Goal: Task Accomplishment & Management: Manage account settings

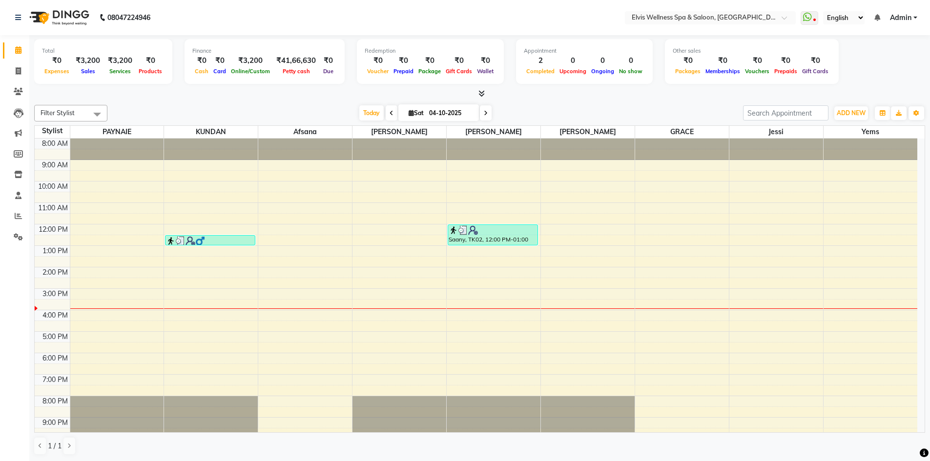
scroll to position [28, 0]
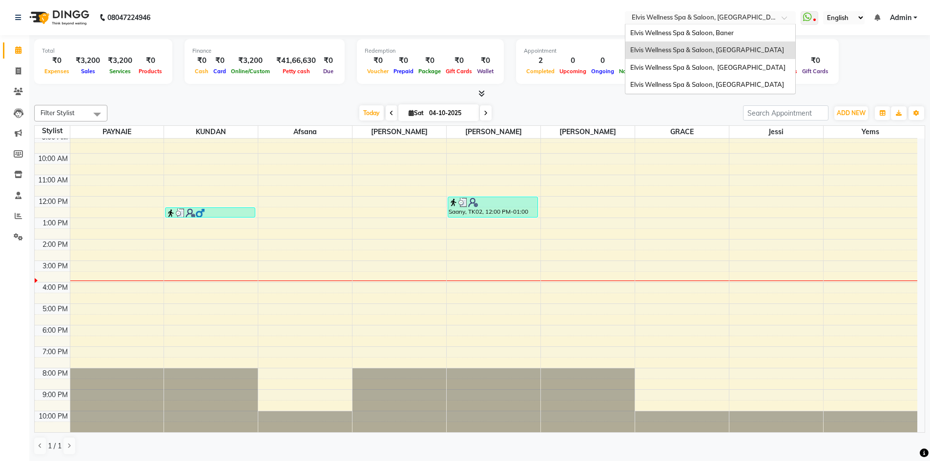
click at [743, 19] on input "text" at bounding box center [701, 19] width 142 height 10
click at [722, 28] on div "Elvis Wellness Spa & Saloon, Baner" at bounding box center [711, 33] width 170 height 18
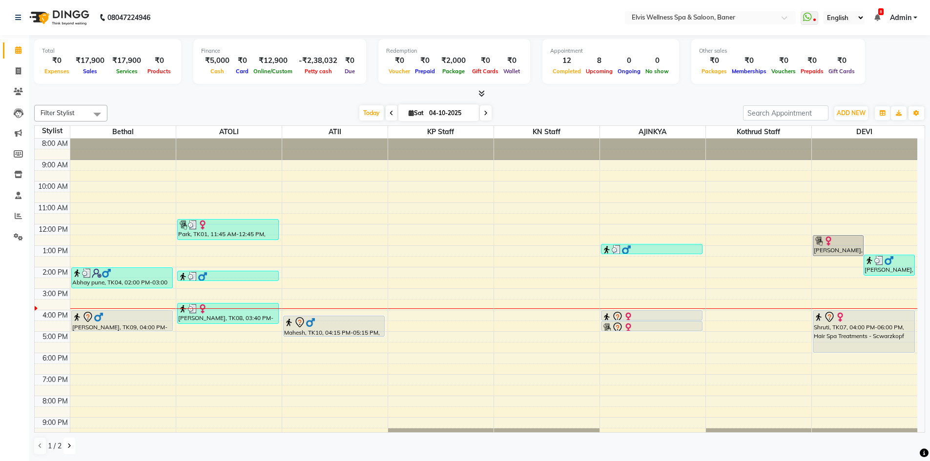
click at [69, 448] on icon at bounding box center [69, 446] width 4 height 6
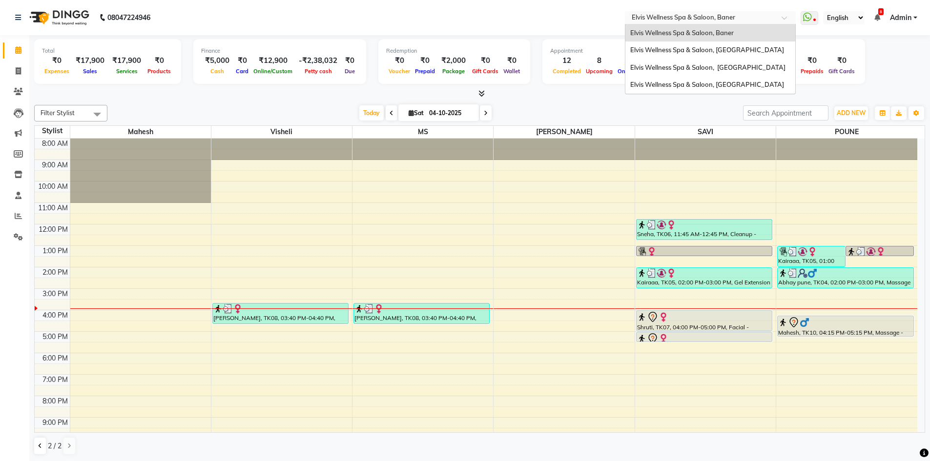
click at [757, 16] on input "text" at bounding box center [701, 19] width 142 height 10
click at [736, 70] on span "Elvis Wellness Spa & Saloon, [GEOGRAPHIC_DATA]" at bounding box center [707, 67] width 155 height 8
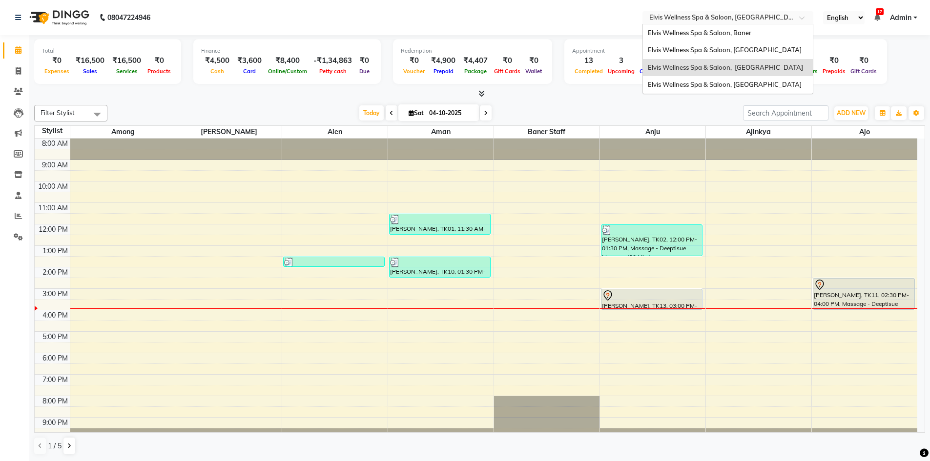
click at [779, 19] on input "text" at bounding box center [718, 19] width 142 height 10
click at [724, 88] on span "Elvis Wellness Spa & Saloon, [GEOGRAPHIC_DATA]" at bounding box center [725, 85] width 154 height 8
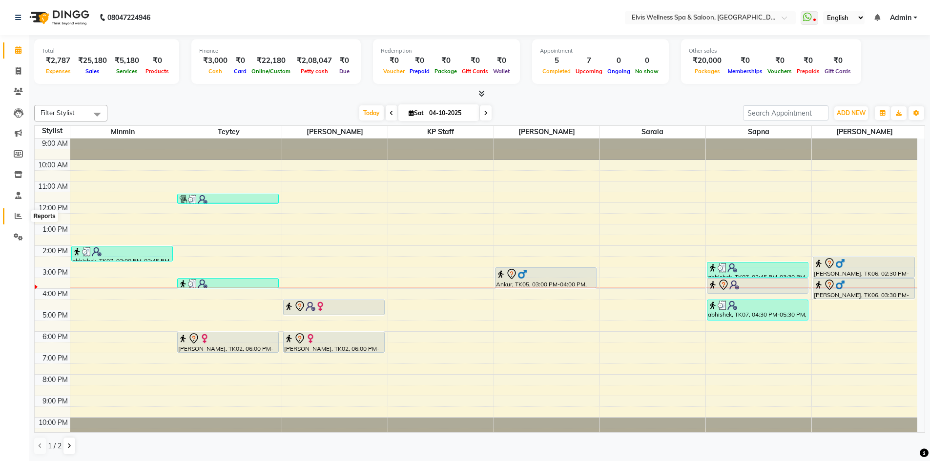
click at [17, 213] on icon at bounding box center [18, 215] width 7 height 7
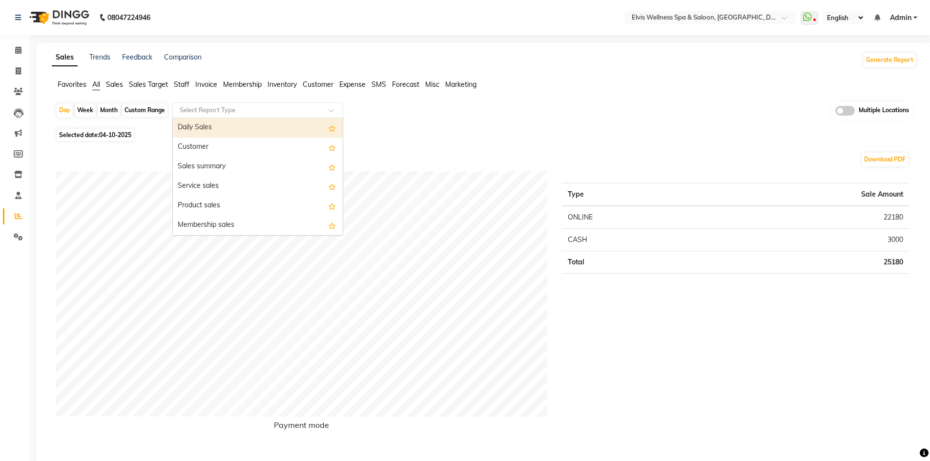
click at [272, 114] on input "text" at bounding box center [248, 110] width 141 height 10
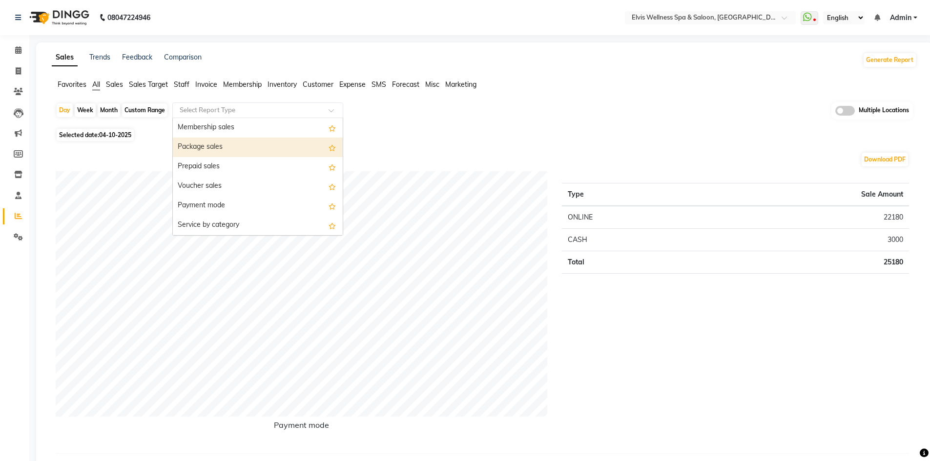
click at [260, 144] on div "Package sales" at bounding box center [258, 148] width 170 height 20
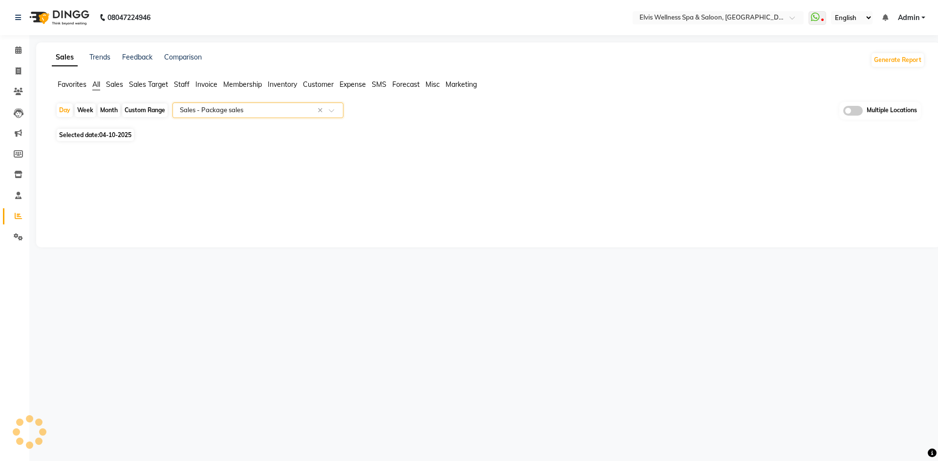
select select "full_report"
select select "pdf"
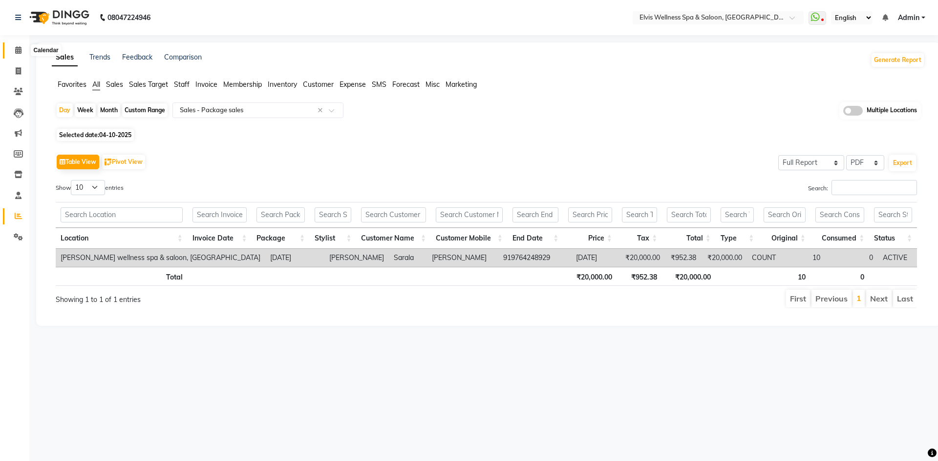
click at [21, 51] on icon at bounding box center [18, 49] width 6 height 7
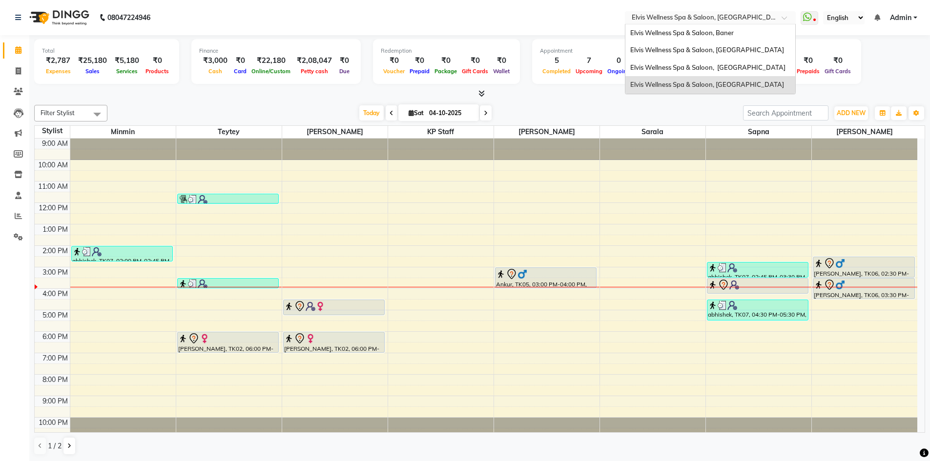
click at [717, 15] on input "text" at bounding box center [701, 19] width 142 height 10
click at [709, 46] on span "Elvis Wellness Spa & Saloon, [GEOGRAPHIC_DATA]" at bounding box center [707, 50] width 154 height 8
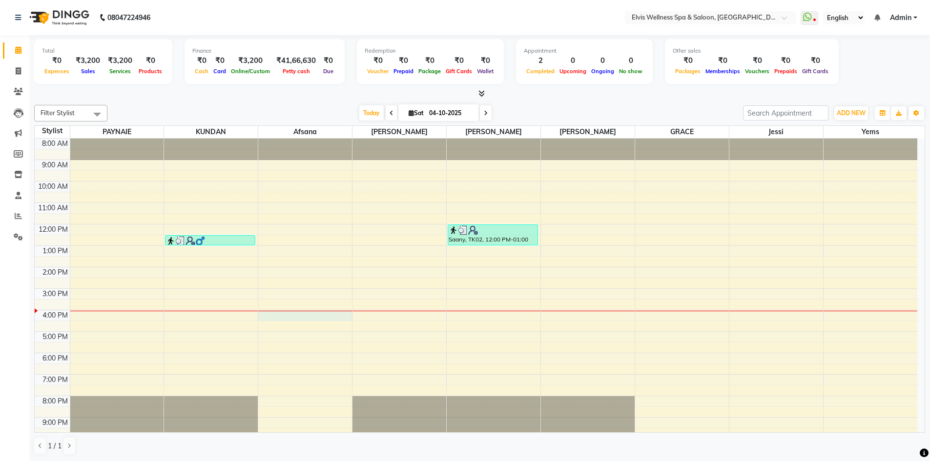
click at [278, 319] on div "8:00 AM 9:00 AM 10:00 AM 11:00 AM 12:00 PM 1:00 PM 2:00 PM 3:00 PM 4:00 PM 5:00…" at bounding box center [476, 300] width 883 height 322
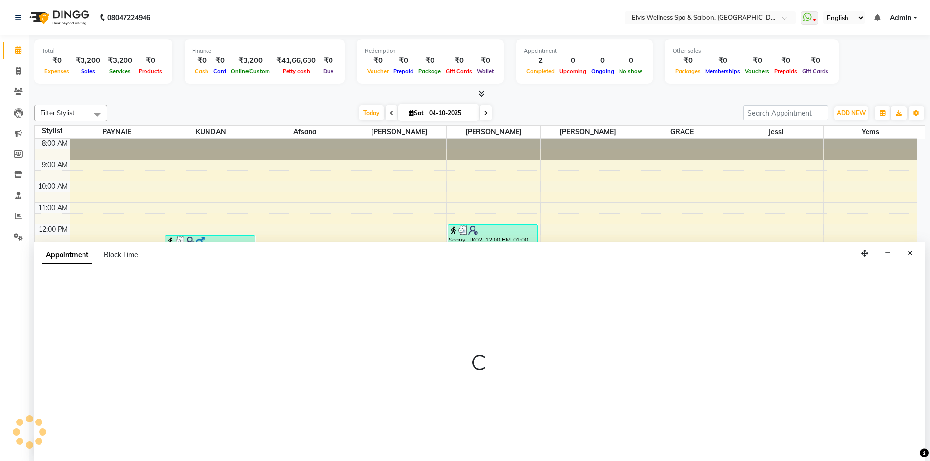
scroll to position [0, 0]
select select "24328"
select select "960"
select select "tentative"
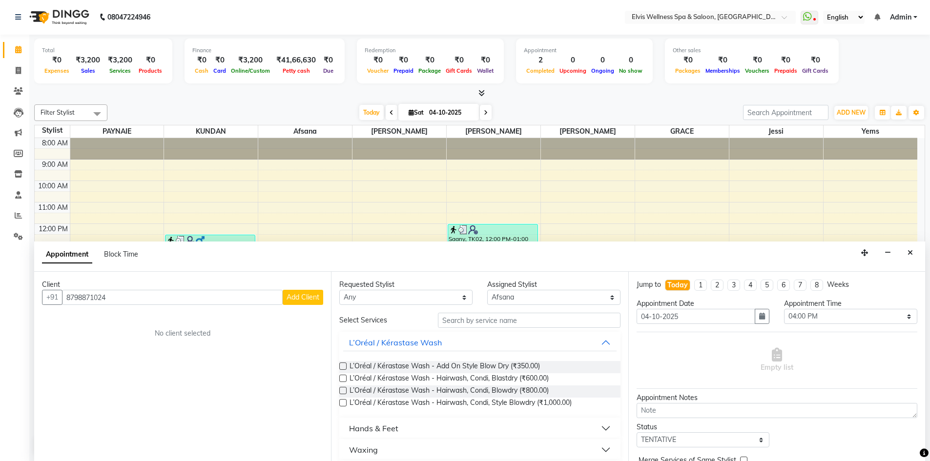
type input "8798871024"
click at [295, 297] on span "Add Client" at bounding box center [303, 297] width 33 height 9
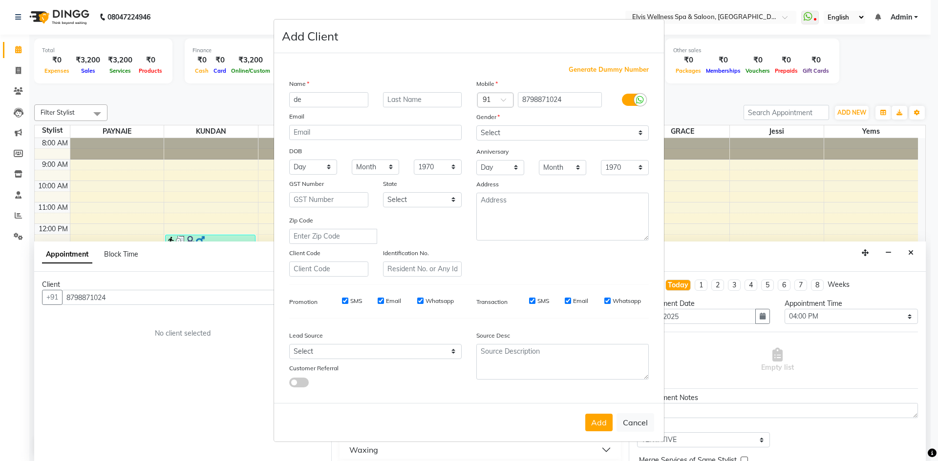
type input "d"
type input "Edd"
click at [600, 131] on select "Select Male Female Other Prefer Not To Say" at bounding box center [562, 132] width 172 height 15
select select "male"
click at [476, 125] on select "Select Male Female Other Prefer Not To Say" at bounding box center [562, 132] width 172 height 15
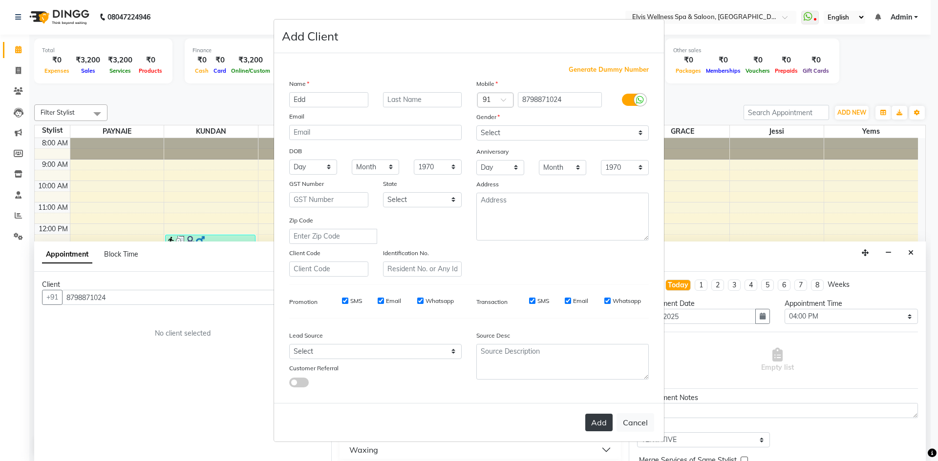
click at [605, 421] on button "Add" at bounding box center [598, 423] width 27 height 18
select select
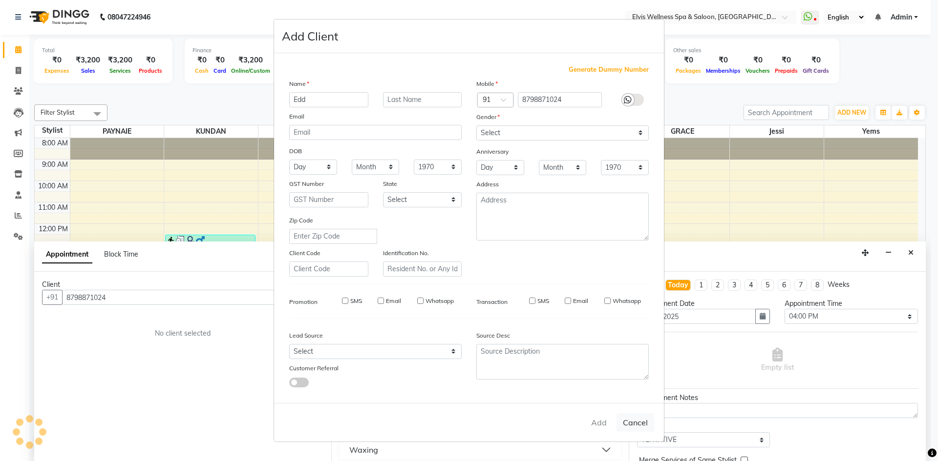
select select
checkbox input "false"
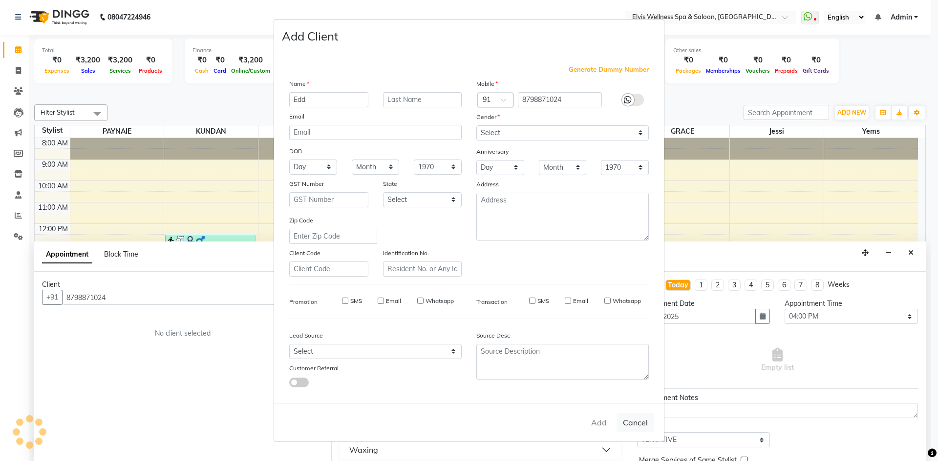
checkbox input "false"
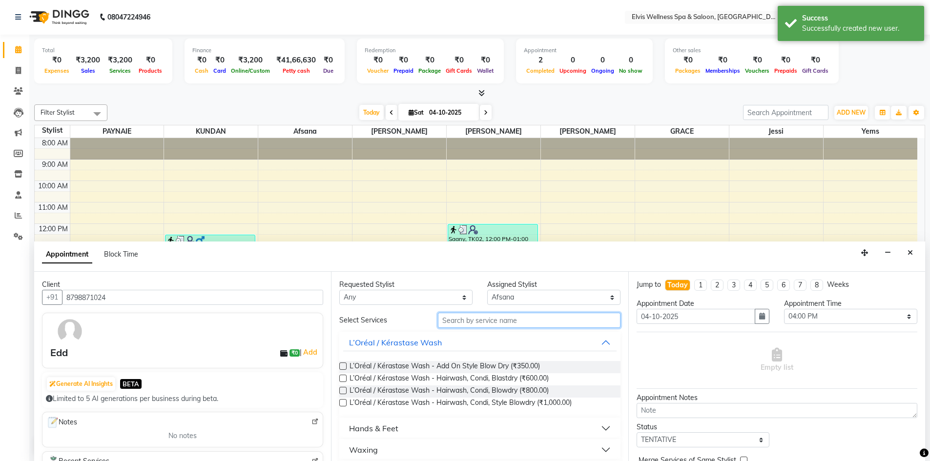
click at [514, 321] on input "text" at bounding box center [529, 320] width 183 height 15
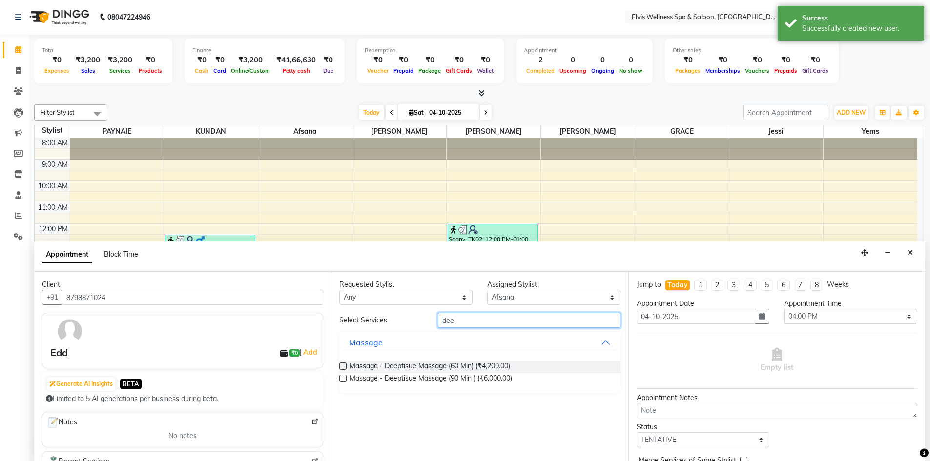
type input "dee"
click at [344, 368] on label at bounding box center [342, 366] width 7 height 7
click at [344, 368] on input "checkbox" at bounding box center [342, 367] width 6 height 6
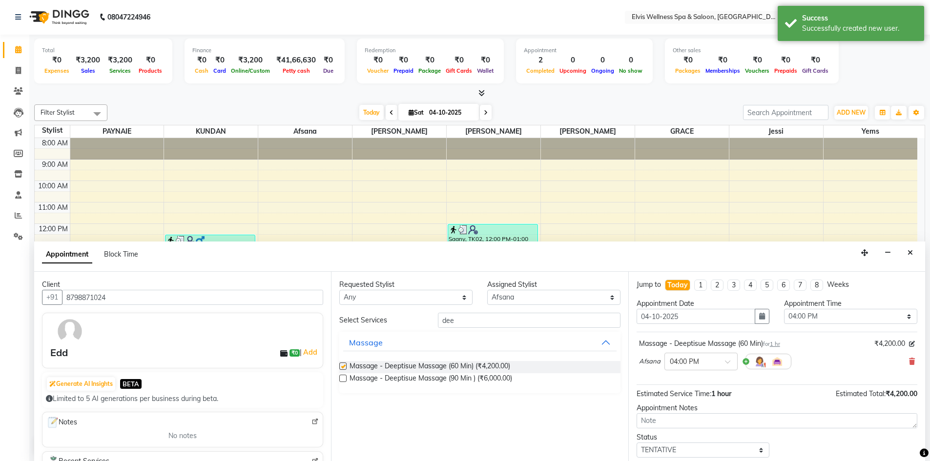
checkbox input "false"
click at [576, 295] on select "Select Afsana Eunice GRACE Heidi jessi KUNDAN LUCY PAYNAIE yems" at bounding box center [553, 297] width 133 height 15
select select "32217"
click at [487, 290] on select "Select Afsana Eunice GRACE Heidi jessi KUNDAN LUCY PAYNAIE yems" at bounding box center [553, 297] width 133 height 15
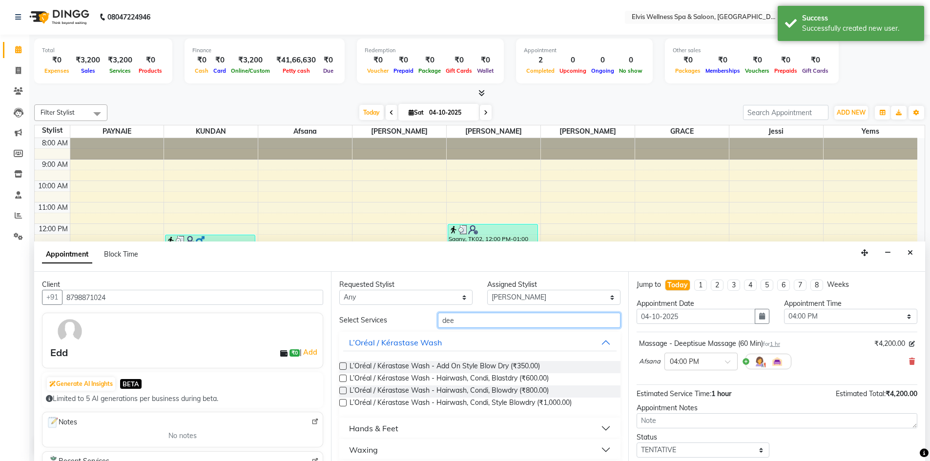
click at [488, 321] on input "dee" at bounding box center [529, 320] width 183 height 15
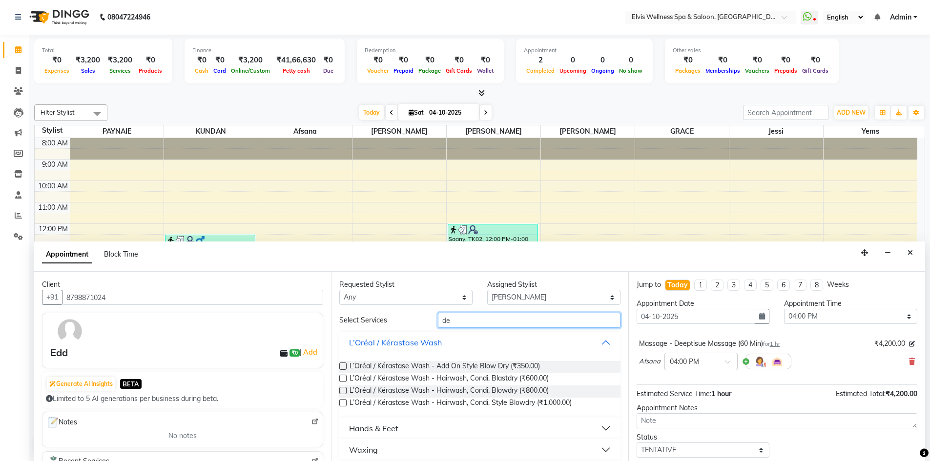
type input "d"
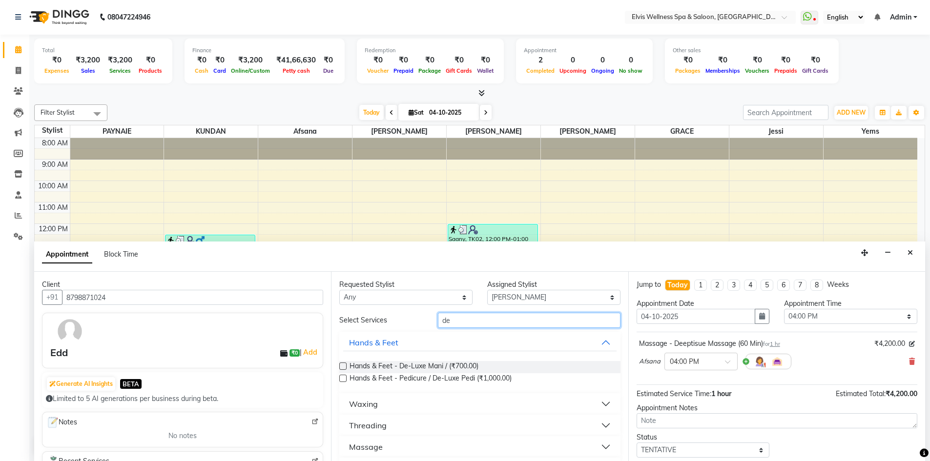
type input "dee"
click at [344, 366] on label at bounding box center [342, 366] width 7 height 7
click at [344, 366] on input "checkbox" at bounding box center [342, 367] width 6 height 6
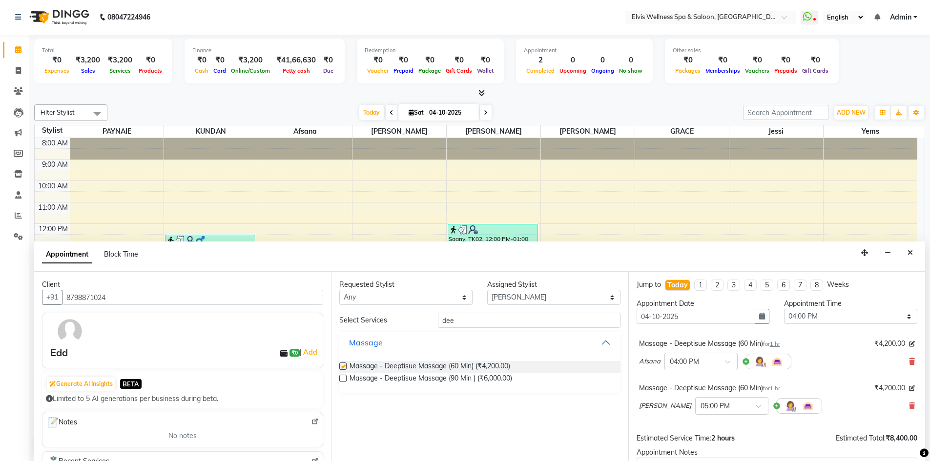
checkbox input "false"
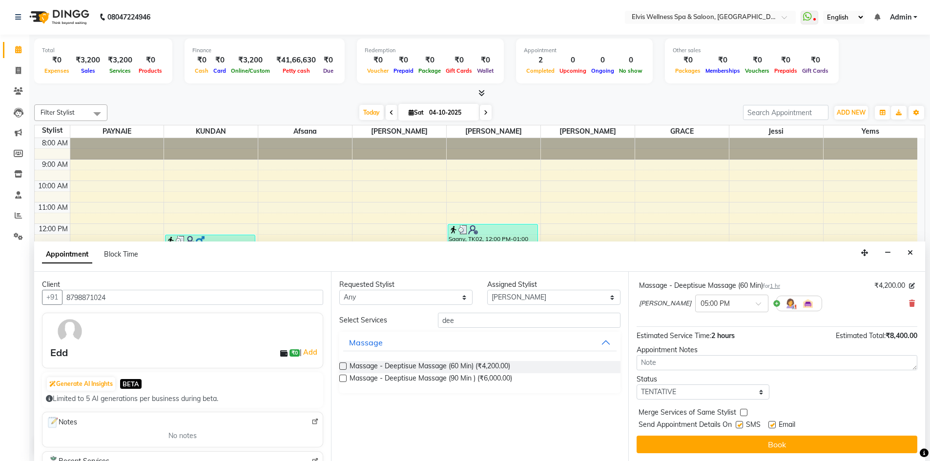
click at [740, 429] on div at bounding box center [739, 427] width 6 height 10
click at [742, 424] on label at bounding box center [739, 424] width 7 height 7
click at [742, 424] on input "checkbox" at bounding box center [739, 426] width 6 height 6
checkbox input "false"
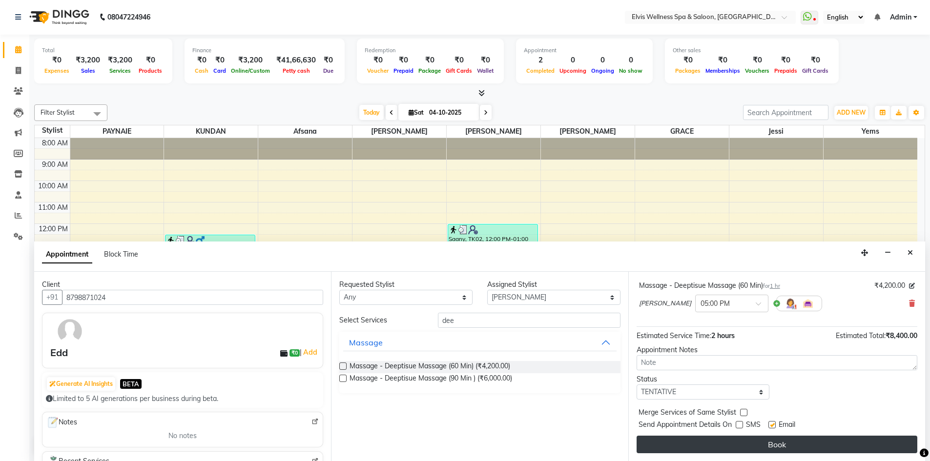
click at [761, 449] on button "Book" at bounding box center [777, 445] width 281 height 18
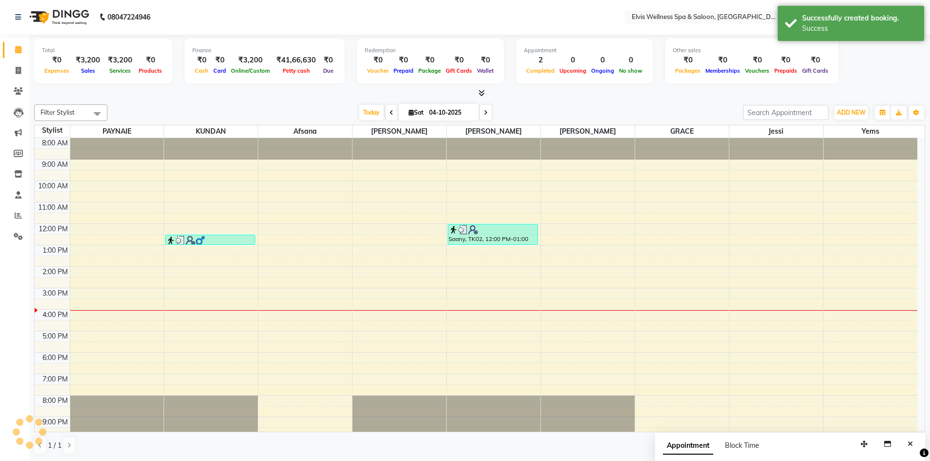
scroll to position [0, 0]
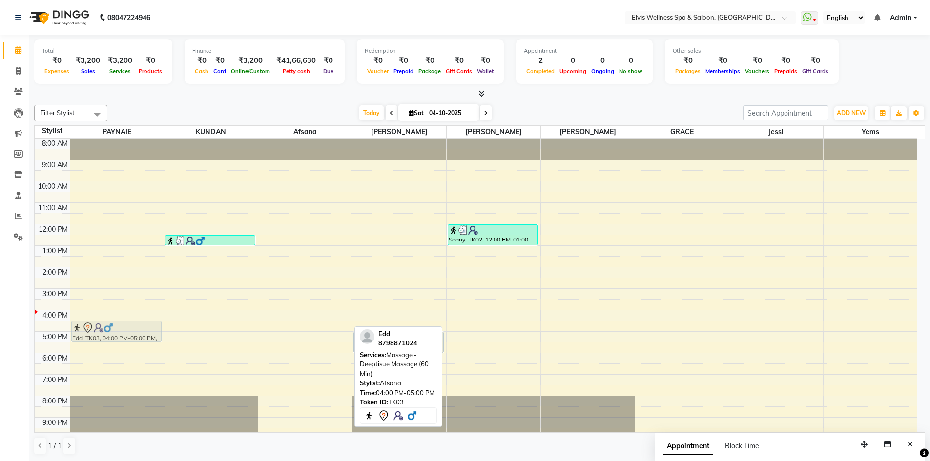
drag, startPoint x: 276, startPoint y: 322, endPoint x: 132, endPoint y: 329, distance: 144.2
click at [110, 329] on tr "Edd, TK03, 04:00 PM-05:00 PM, Massage - Deeptisue Massage (60 Min) manish, TK01…" at bounding box center [476, 300] width 883 height 322
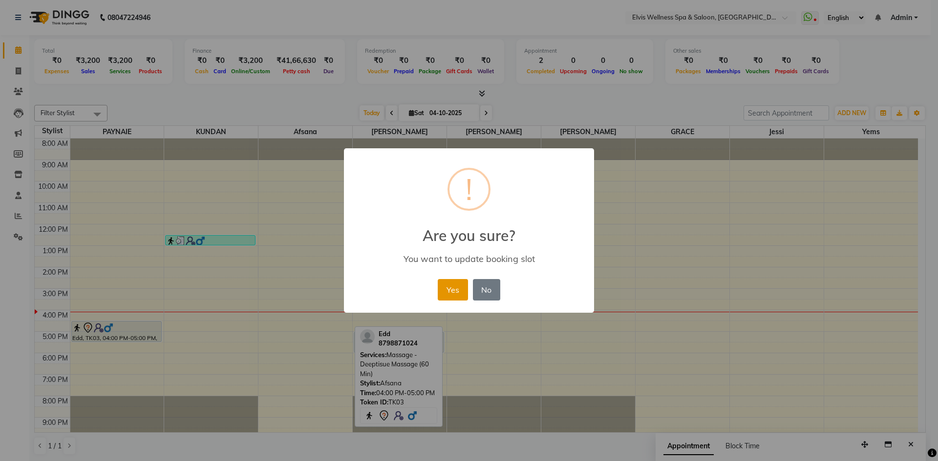
click at [459, 293] on button "Yes" at bounding box center [453, 289] width 30 height 21
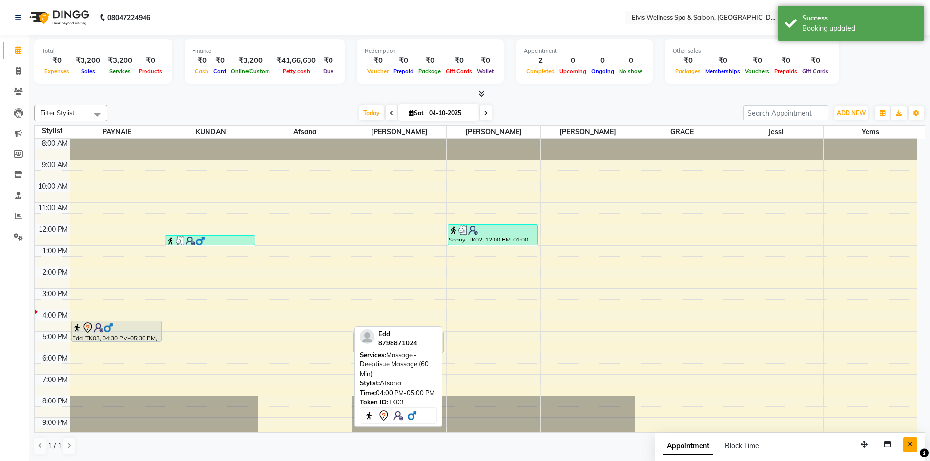
click at [916, 447] on button "Close" at bounding box center [910, 445] width 14 height 15
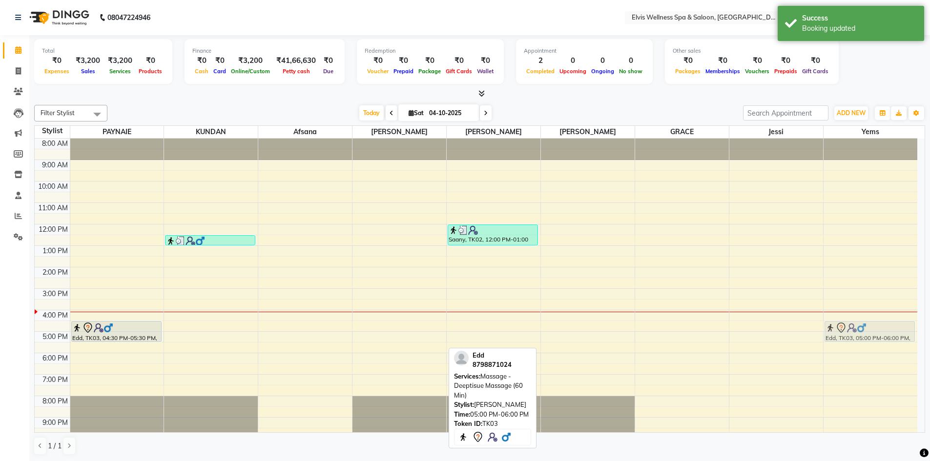
drag, startPoint x: 421, startPoint y: 343, endPoint x: 886, endPoint y: 328, distance: 465.1
click at [886, 328] on tr "Edd, TK03, 04:30 PM-05:30 PM, Massage - Deeptisue Massage (60 Min) manish, TK01…" at bounding box center [476, 300] width 883 height 322
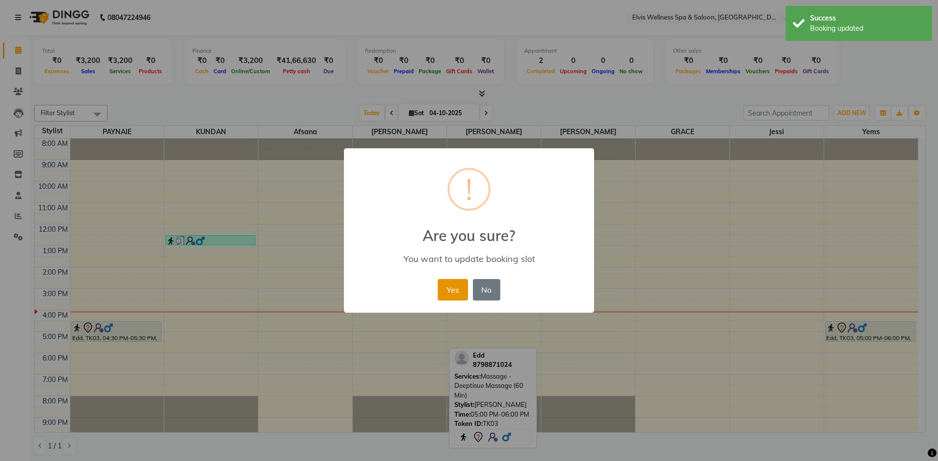
click at [454, 290] on button "Yes" at bounding box center [453, 289] width 30 height 21
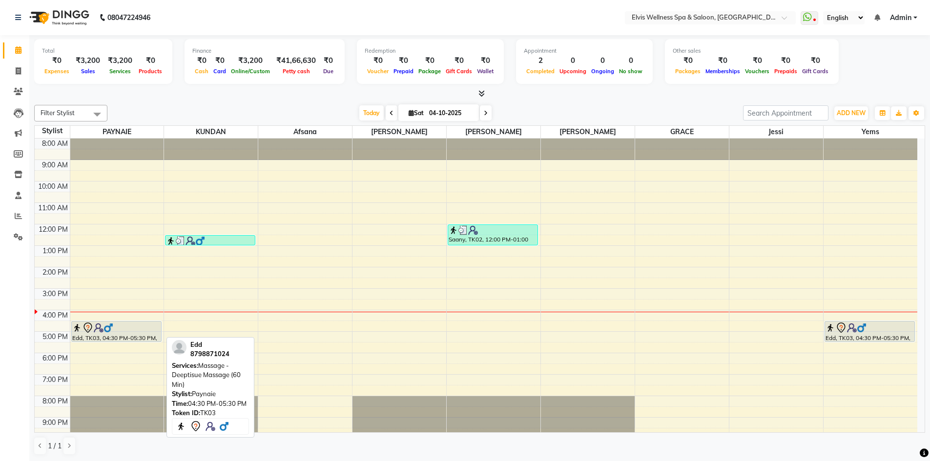
click at [124, 330] on div at bounding box center [116, 328] width 88 height 12
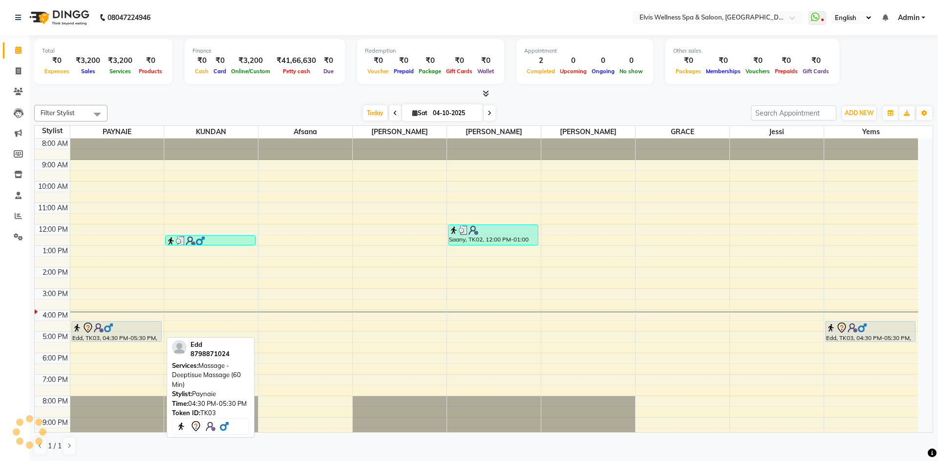
select select "7"
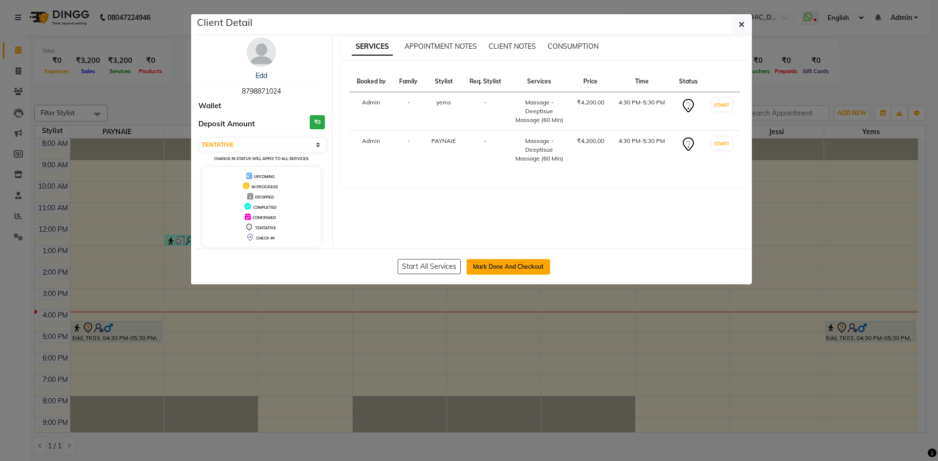
click at [511, 264] on button "Mark Done And Checkout" at bounding box center [507, 267] width 83 height 16
select select "service"
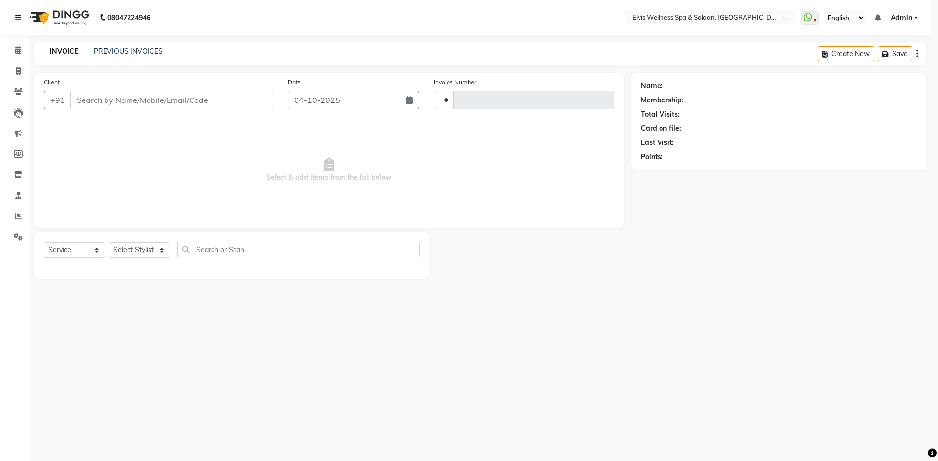
type input "1820"
select select "select"
select select "4399"
type input "8798871024"
select select "79749"
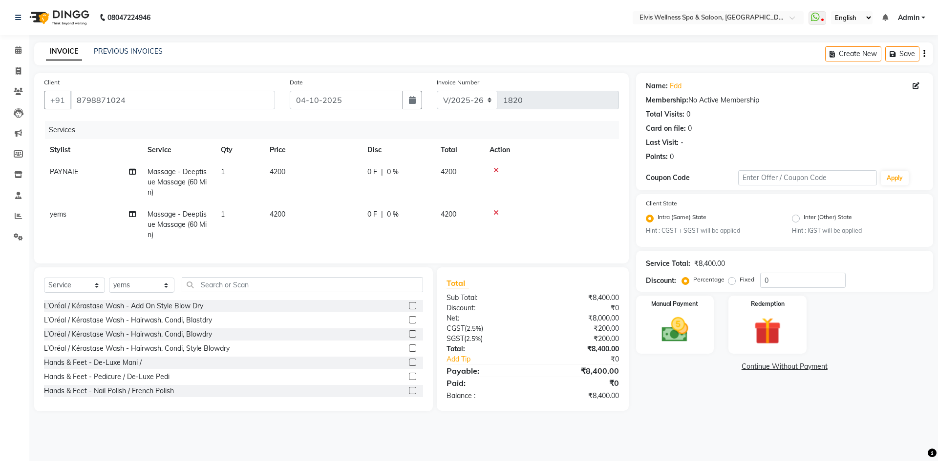
click at [281, 170] on span "4200" at bounding box center [278, 171] width 16 height 9
select select "24318"
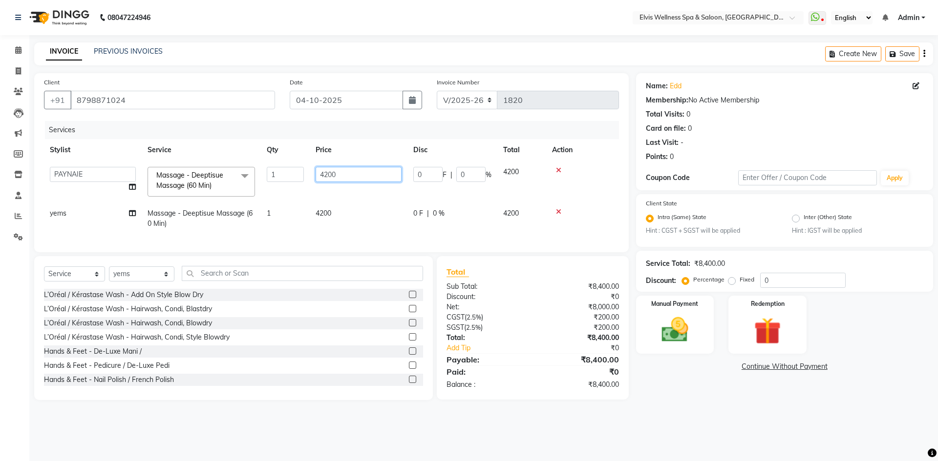
click at [327, 171] on input "4200" at bounding box center [358, 174] width 86 height 15
type input "2500"
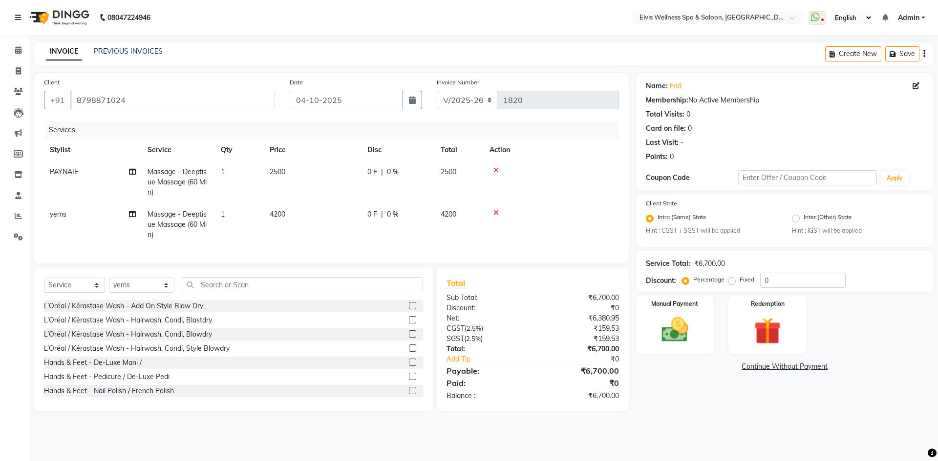
click at [319, 214] on td "4200" at bounding box center [313, 225] width 98 height 42
select select "79749"
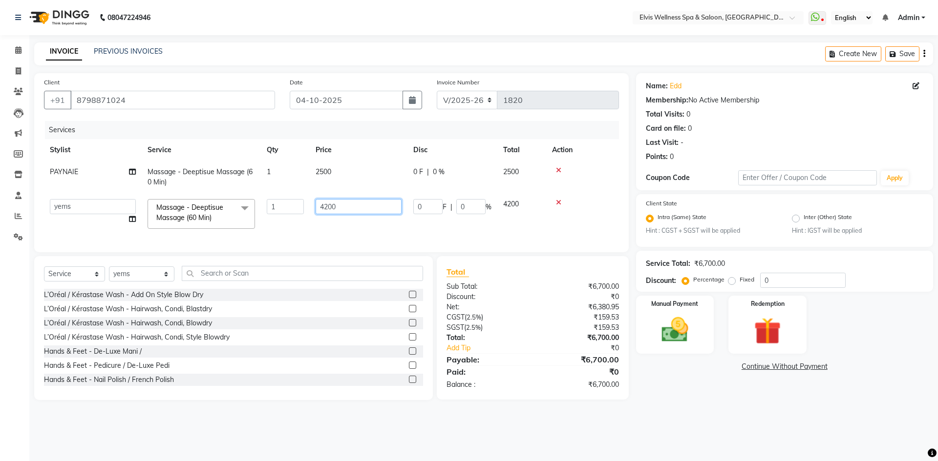
click at [329, 208] on input "4200" at bounding box center [358, 206] width 86 height 15
type input "2500"
click at [236, 172] on tr "PAYNAIE Massage - Deeptisue Massage (60 Min) 1 2500 0 F | 0 % 2500" at bounding box center [331, 177] width 575 height 32
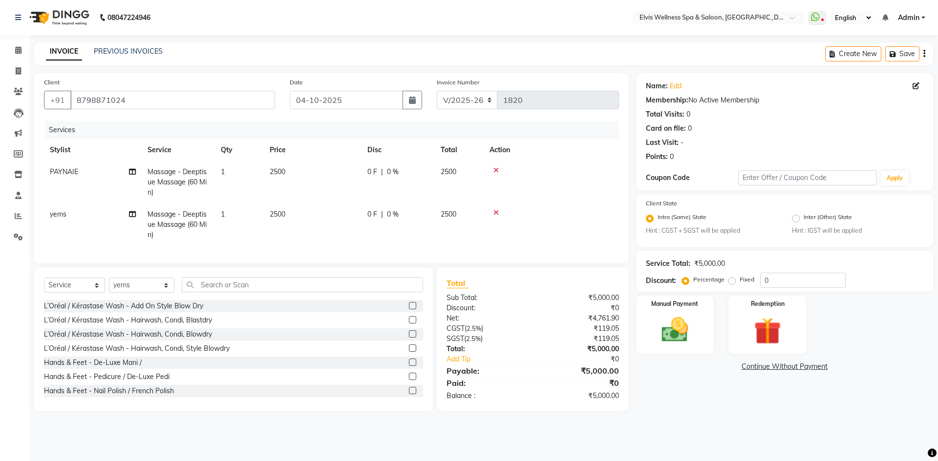
click at [206, 172] on span "Massage - Deeptisue Massage (60 Min)" at bounding box center [176, 181] width 59 height 29
select select "24318"
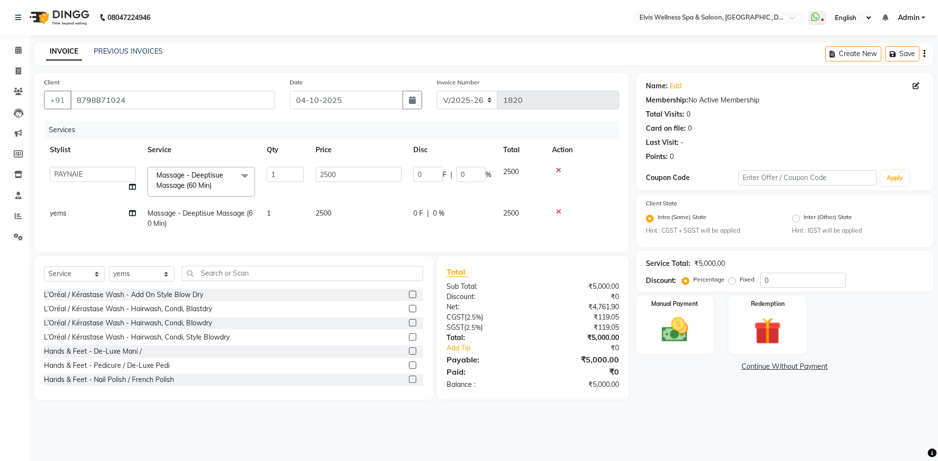
click at [230, 188] on span "Massage - Deeptisue Massage (60 Min) x" at bounding box center [197, 180] width 86 height 21
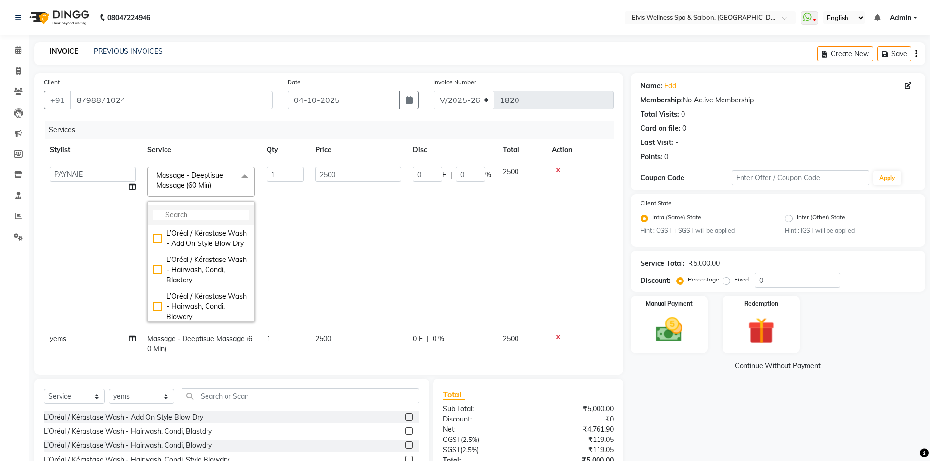
click at [218, 212] on input "multiselect-search" at bounding box center [201, 215] width 97 height 10
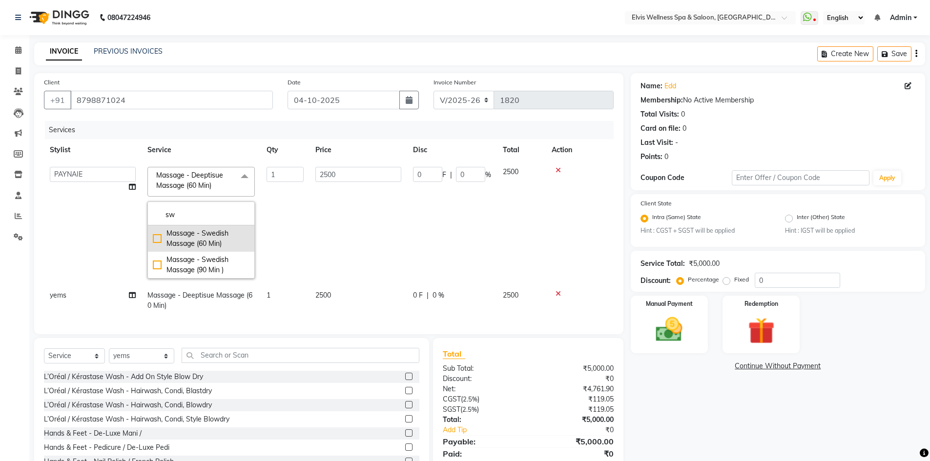
type input "sw"
click at [160, 239] on div "Massage - Swedish Massage (60 Min)" at bounding box center [201, 239] width 97 height 21
checkbox input "true"
type input "3500"
click at [280, 239] on td "1" at bounding box center [285, 223] width 49 height 124
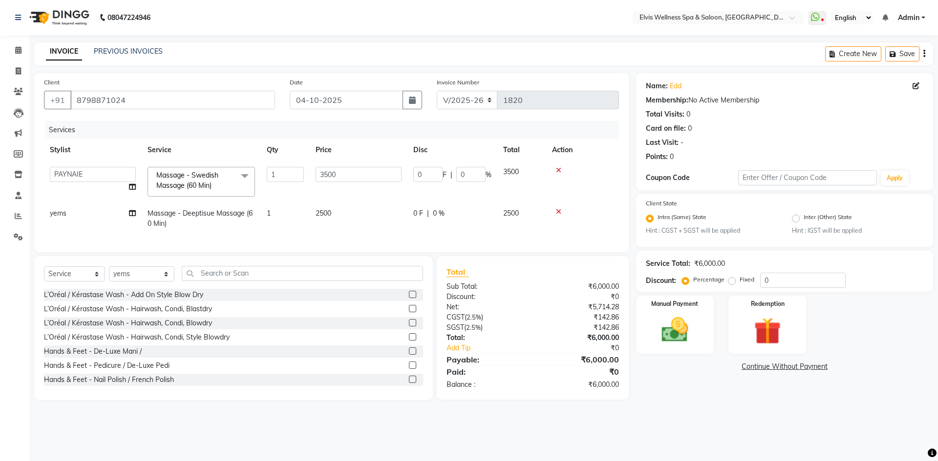
click at [231, 211] on span "Massage - Deeptisue Massage (60 Min)" at bounding box center [199, 218] width 105 height 19
select select "79749"
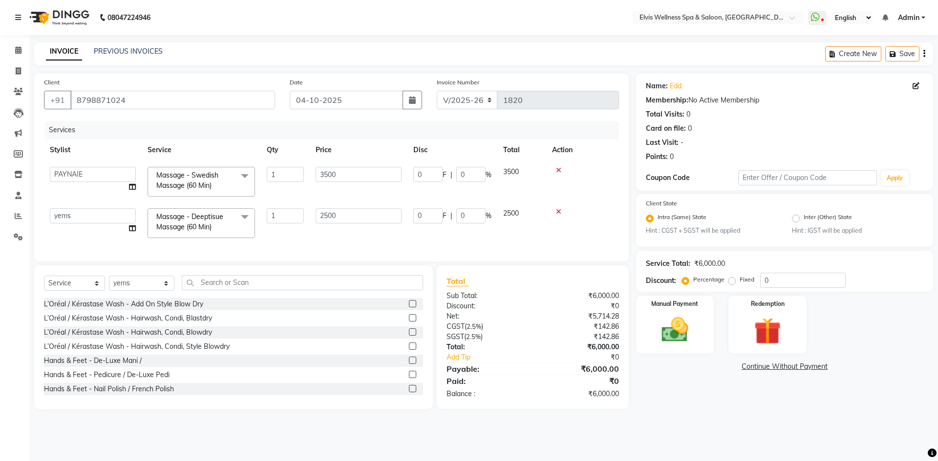
click at [240, 219] on span at bounding box center [245, 218] width 20 height 19
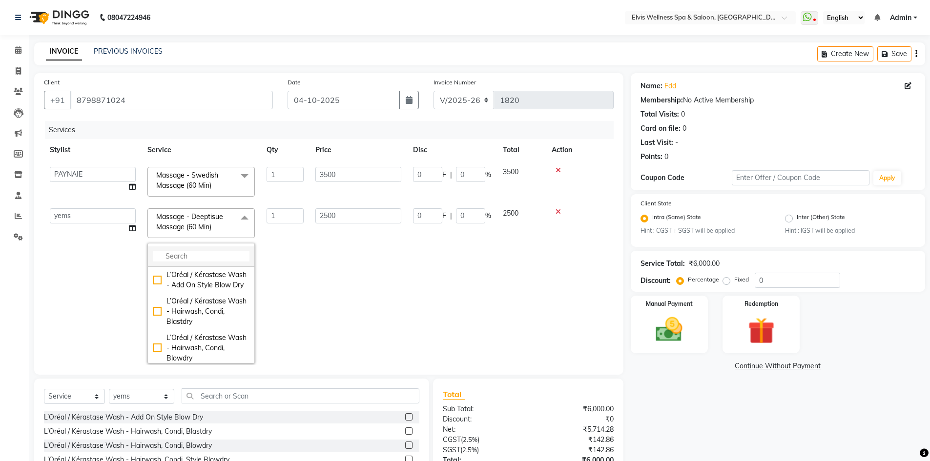
click at [198, 252] on input "multiselect-search" at bounding box center [201, 256] width 97 height 10
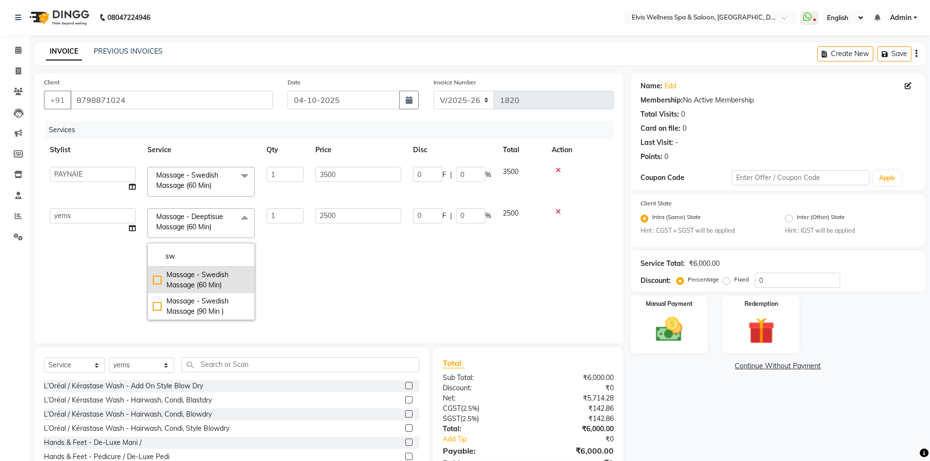
type input "sw"
click at [160, 282] on div "Massage - Swedish Massage (60 Min)" at bounding box center [201, 280] width 97 height 21
checkbox input "true"
type input "3500"
click at [668, 337] on img at bounding box center [669, 330] width 45 height 32
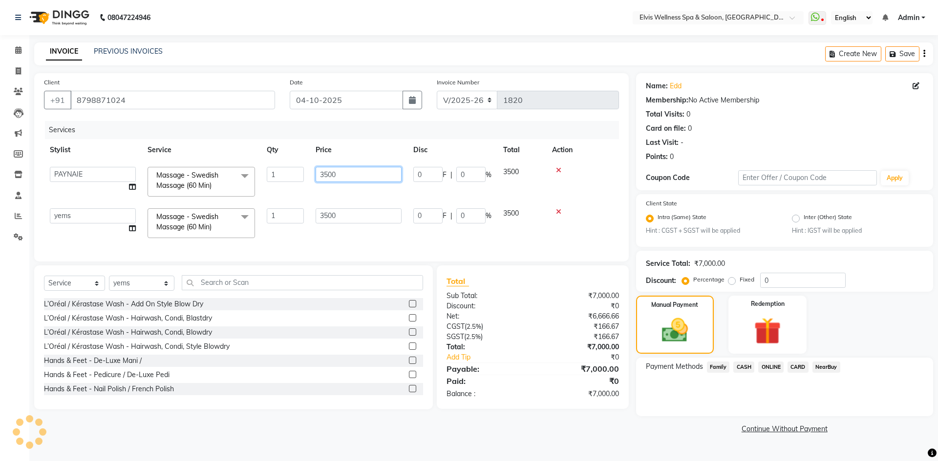
click at [326, 175] on input "3500" at bounding box center [358, 174] width 86 height 15
type input "2500"
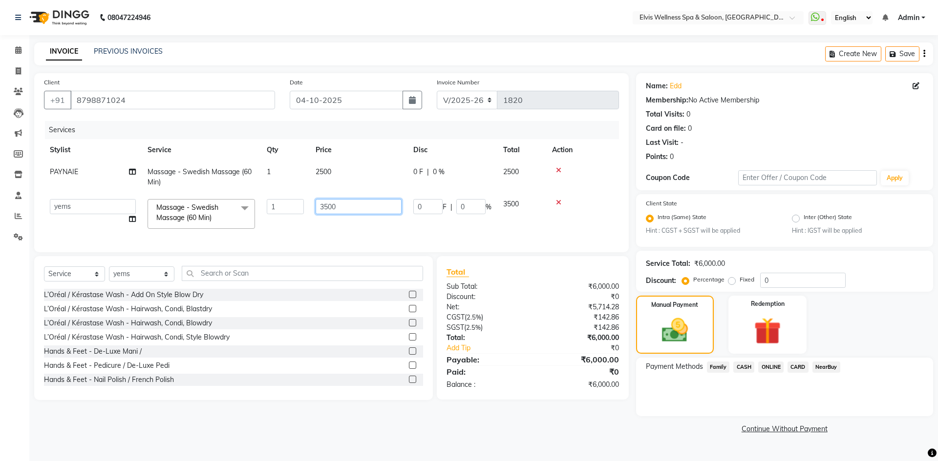
click at [325, 216] on td "3500" at bounding box center [359, 214] width 98 height 42
type input "2500"
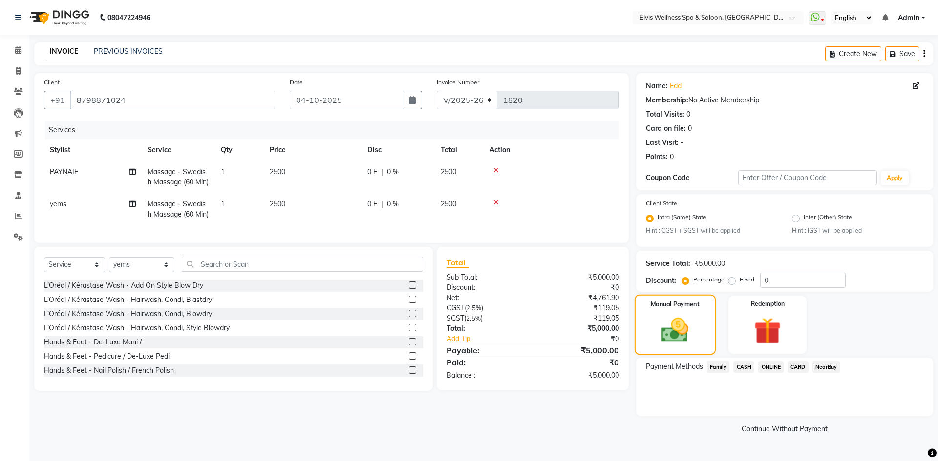
click at [679, 335] on img at bounding box center [674, 330] width 44 height 31
click at [741, 368] on span "CASH" at bounding box center [743, 367] width 21 height 11
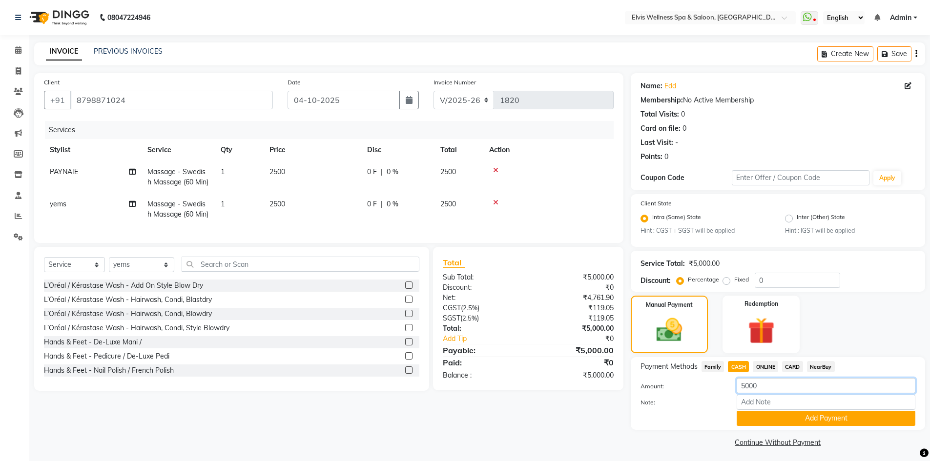
click at [745, 385] on input "5000" at bounding box center [826, 385] width 179 height 15
type input "1000"
click at [800, 414] on button "Add Payment" at bounding box center [826, 418] width 179 height 15
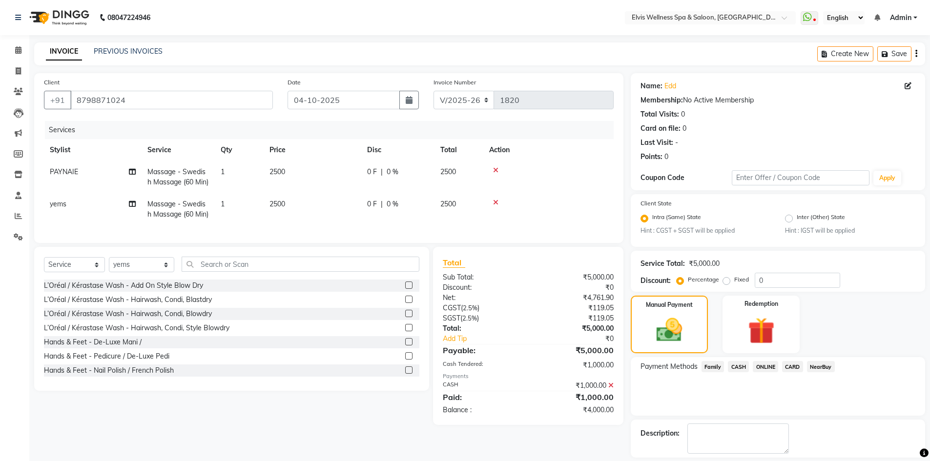
click at [769, 367] on span "ONLINE" at bounding box center [765, 366] width 25 height 11
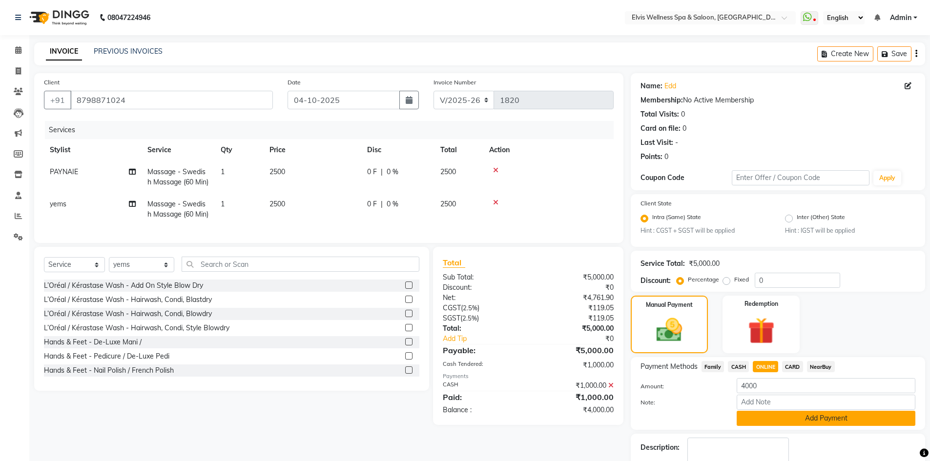
click at [794, 421] on button "Add Payment" at bounding box center [826, 418] width 179 height 15
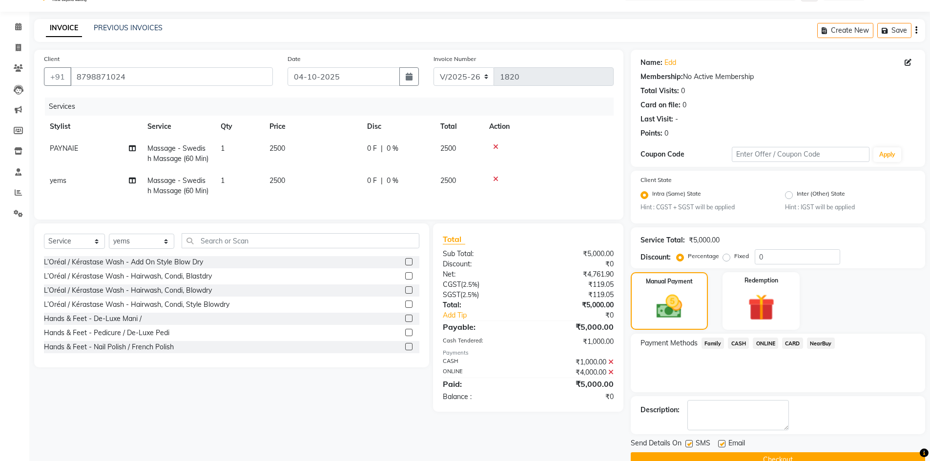
scroll to position [44, 0]
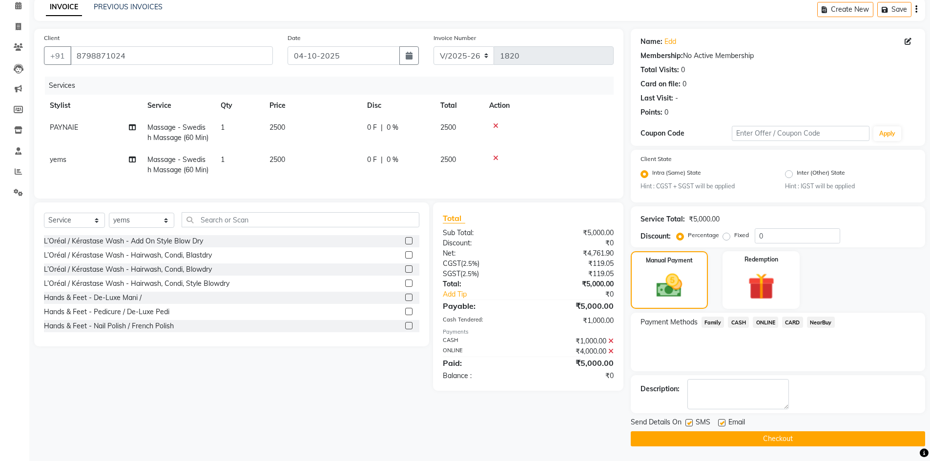
click at [690, 426] on label at bounding box center [689, 422] width 7 height 7
click at [690, 426] on input "checkbox" at bounding box center [689, 423] width 6 height 6
checkbox input "false"
click at [736, 434] on button "Checkout" at bounding box center [778, 439] width 294 height 15
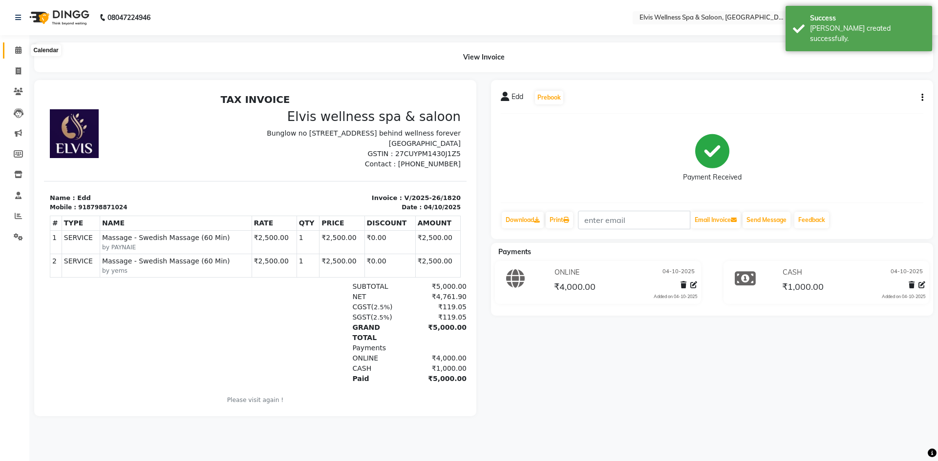
click at [18, 48] on icon at bounding box center [18, 49] width 6 height 7
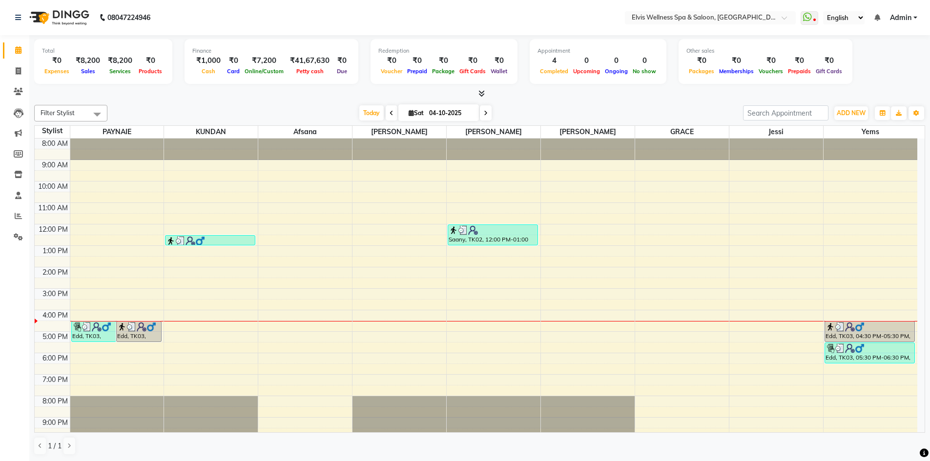
click at [552, 339] on div "8:00 AM 9:00 AM 10:00 AM 11:00 AM 12:00 PM 1:00 PM 2:00 PM 3:00 PM 4:00 PM 5:00…" at bounding box center [476, 300] width 883 height 322
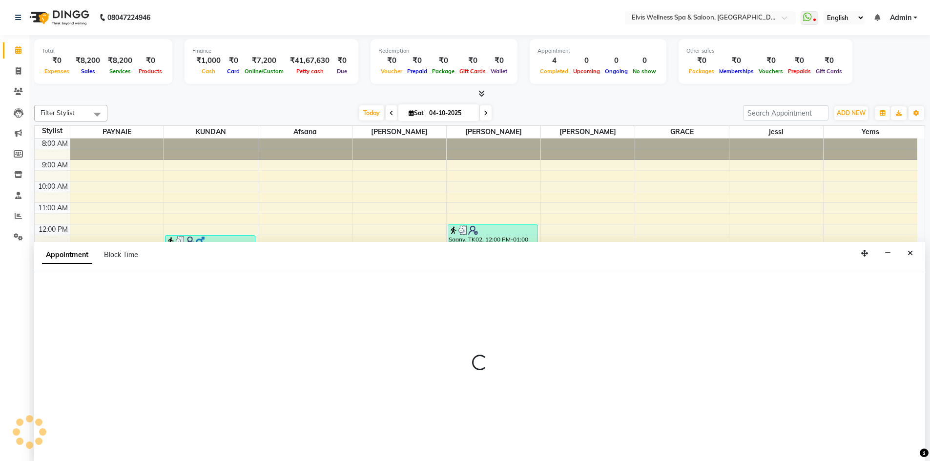
scroll to position [0, 0]
select select "75694"
select select "1020"
select select "tentative"
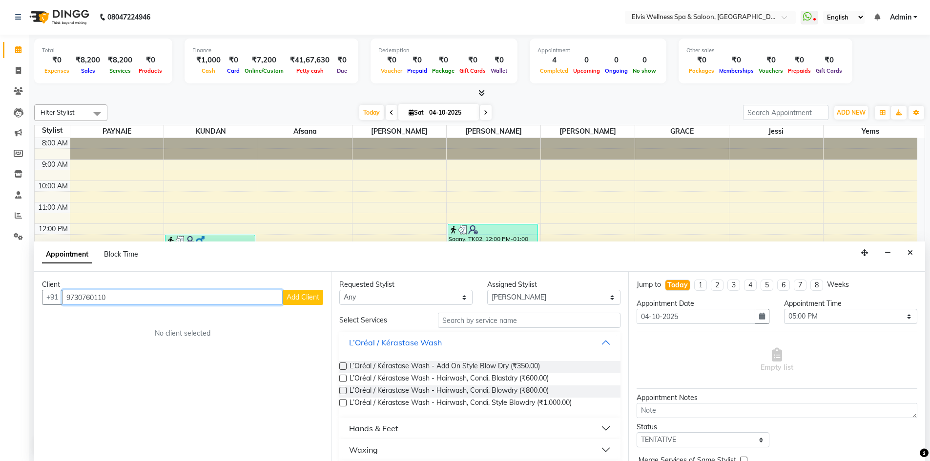
type input "9730760110"
click at [299, 299] on span "Add Client" at bounding box center [303, 297] width 33 height 9
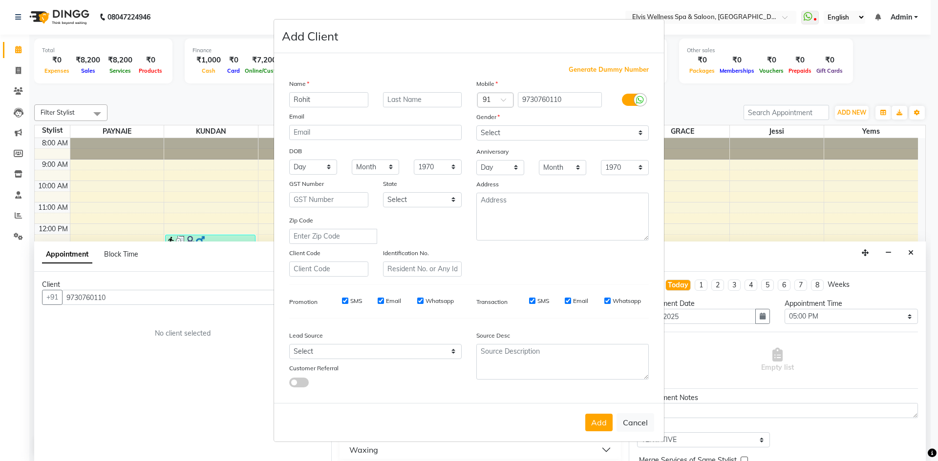
type input "Rohit"
click at [534, 130] on select "Select Male Female Other Prefer Not To Say" at bounding box center [562, 132] width 172 height 15
select select "male"
click at [476, 125] on select "Select Male Female Other Prefer Not To Say" at bounding box center [562, 132] width 172 height 15
click at [601, 426] on button "Add" at bounding box center [598, 423] width 27 height 18
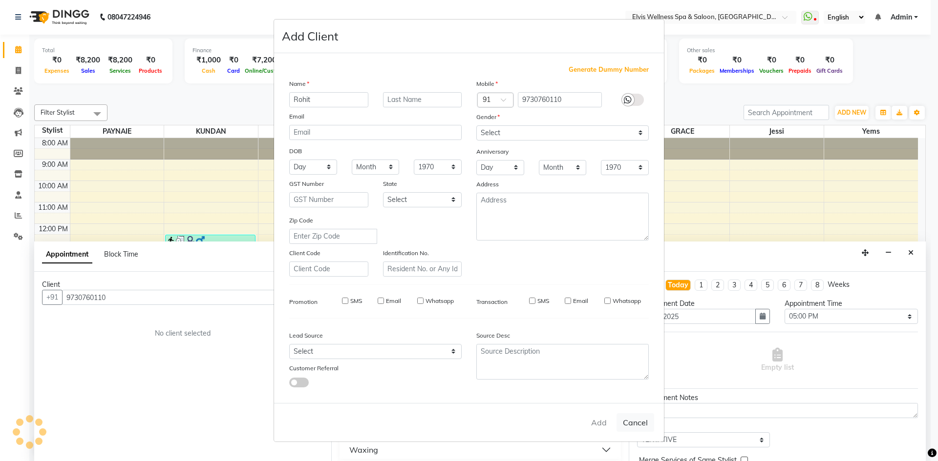
select select
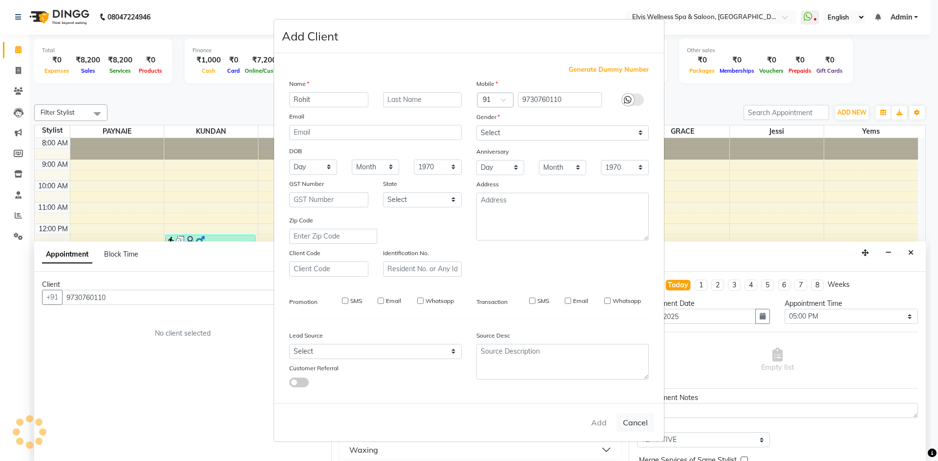
select select
checkbox input "false"
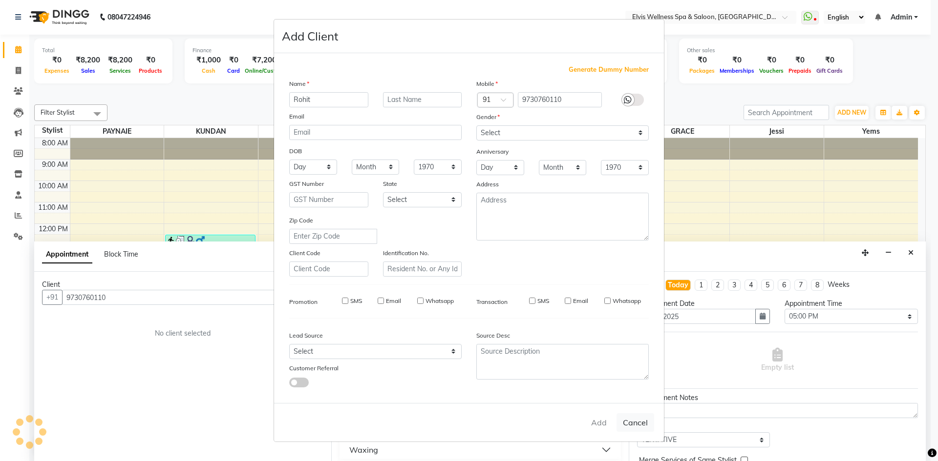
checkbox input "false"
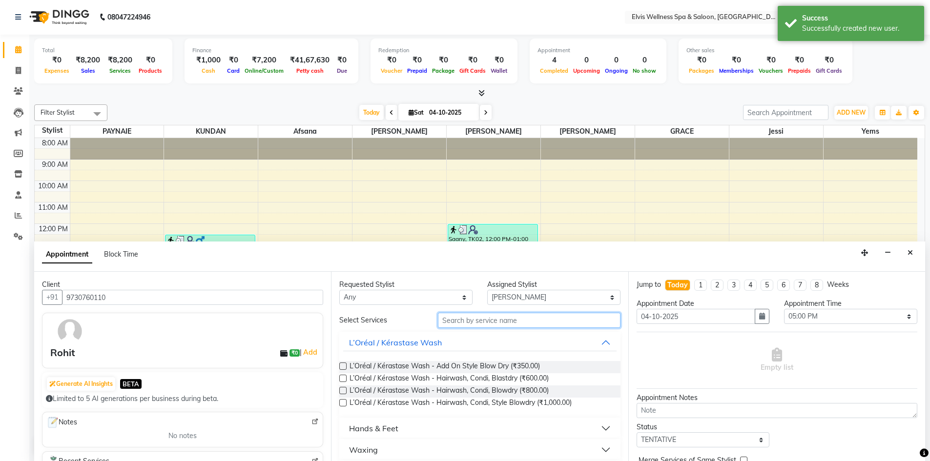
click at [463, 321] on input "text" at bounding box center [529, 320] width 183 height 15
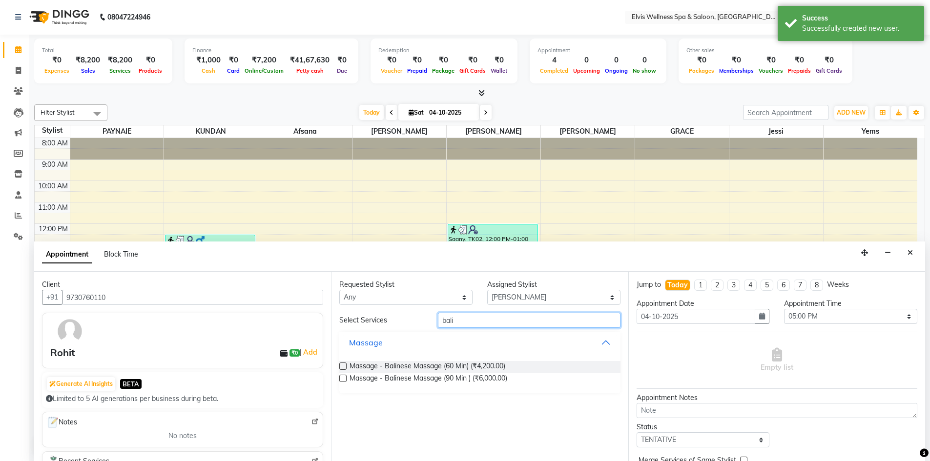
type input "bali"
click at [344, 366] on label at bounding box center [342, 366] width 7 height 7
click at [344, 366] on input "checkbox" at bounding box center [342, 367] width 6 height 6
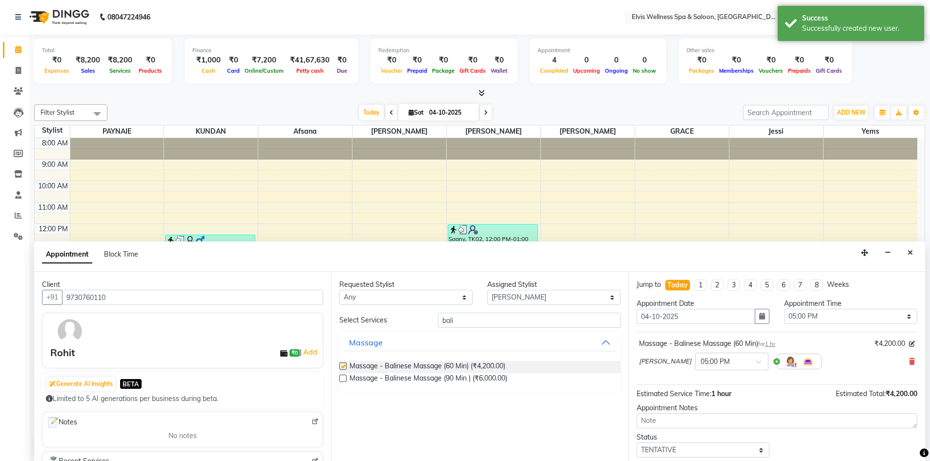
checkbox input "false"
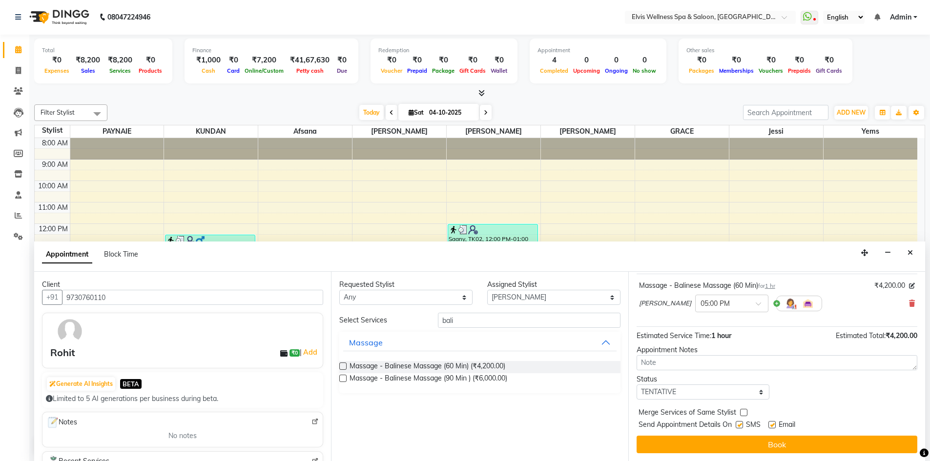
click at [739, 427] on label at bounding box center [739, 424] width 7 height 7
click at [739, 427] on input "checkbox" at bounding box center [739, 426] width 6 height 6
checkbox input "false"
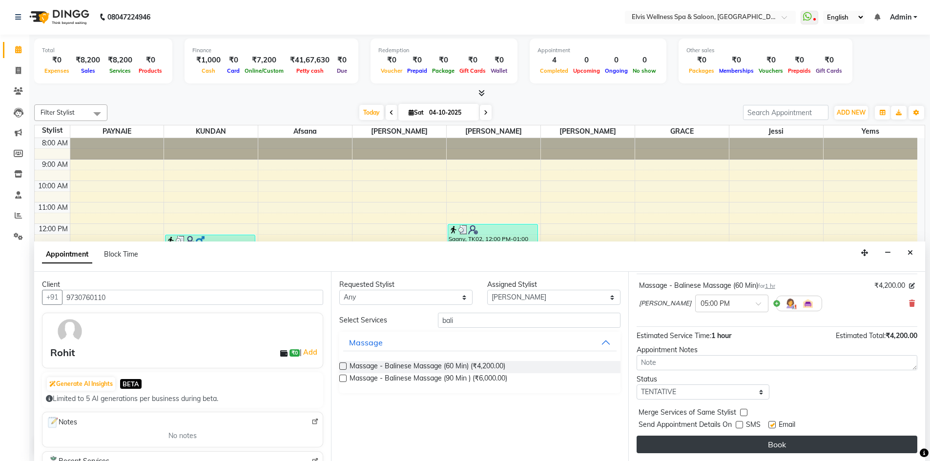
click at [744, 443] on button "Book" at bounding box center [777, 445] width 281 height 18
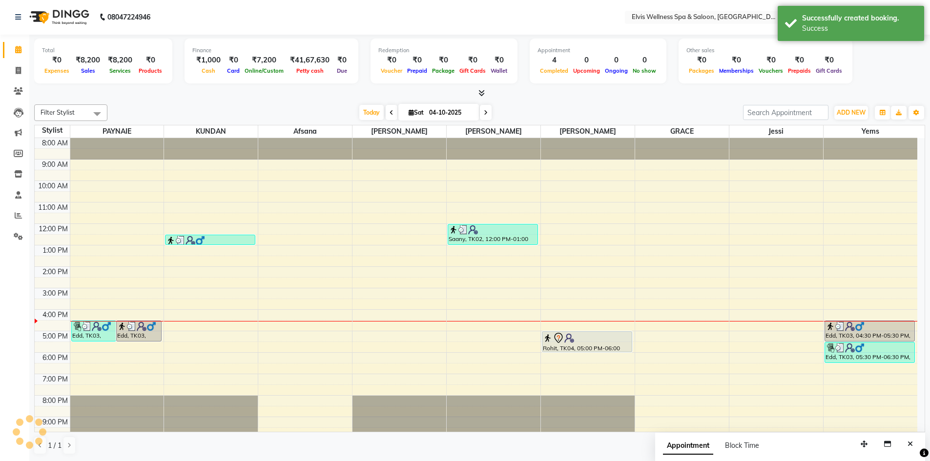
scroll to position [0, 0]
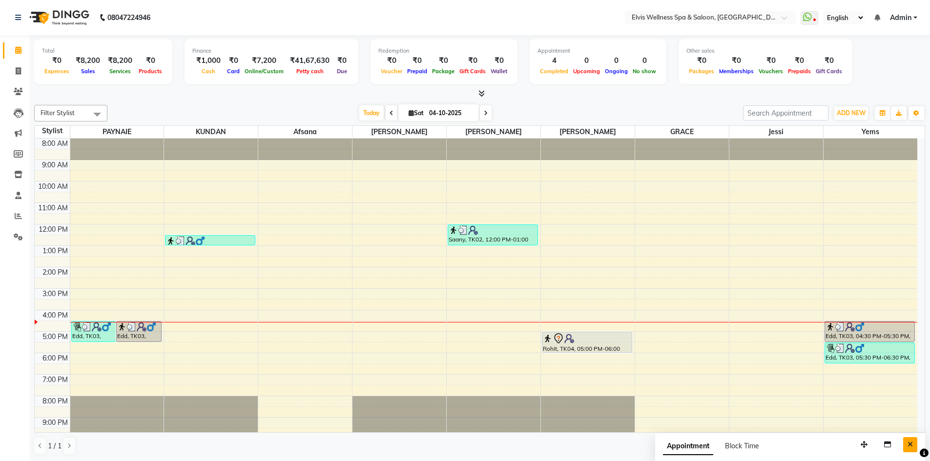
click at [910, 443] on icon "Close" at bounding box center [910, 444] width 5 height 7
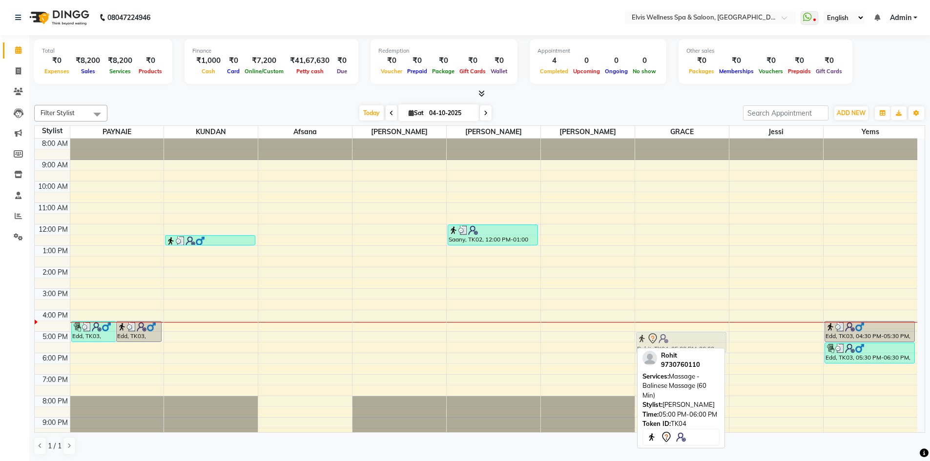
drag, startPoint x: 583, startPoint y: 341, endPoint x: 661, endPoint y: 342, distance: 78.1
click at [661, 342] on tr "Edd, TK03, 04:30 PM-05:30 PM, Massage - Swedish Massage (60 Min) Edd, TK03, 04:…" at bounding box center [476, 300] width 883 height 322
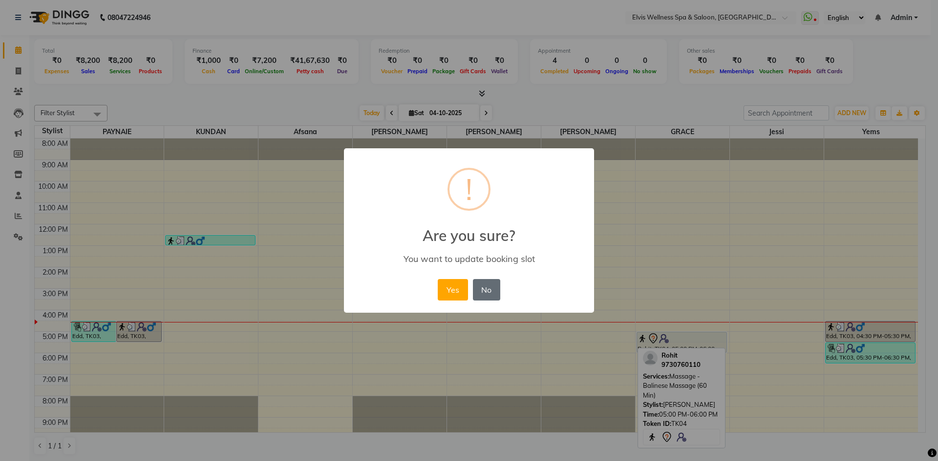
click at [483, 286] on button "No" at bounding box center [486, 289] width 27 height 21
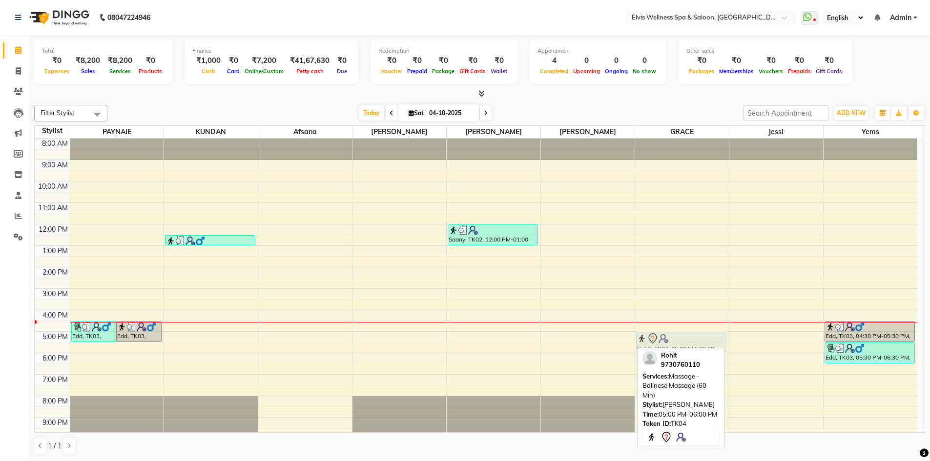
drag, startPoint x: 570, startPoint y: 342, endPoint x: 652, endPoint y: 342, distance: 82.0
click at [652, 342] on tr "Edd, TK03, 04:30 PM-05:30 PM, Massage - Swedish Massage (60 Min) Edd, TK03, 04:…" at bounding box center [476, 300] width 883 height 322
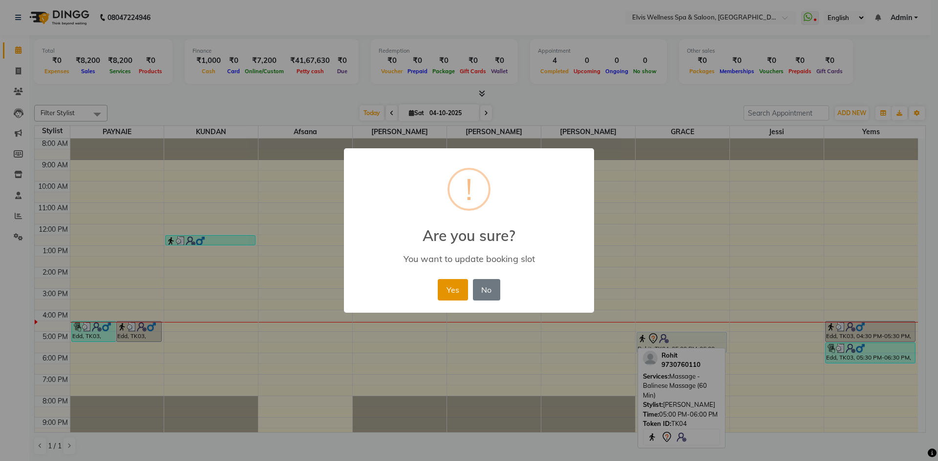
click at [450, 282] on button "Yes" at bounding box center [453, 289] width 30 height 21
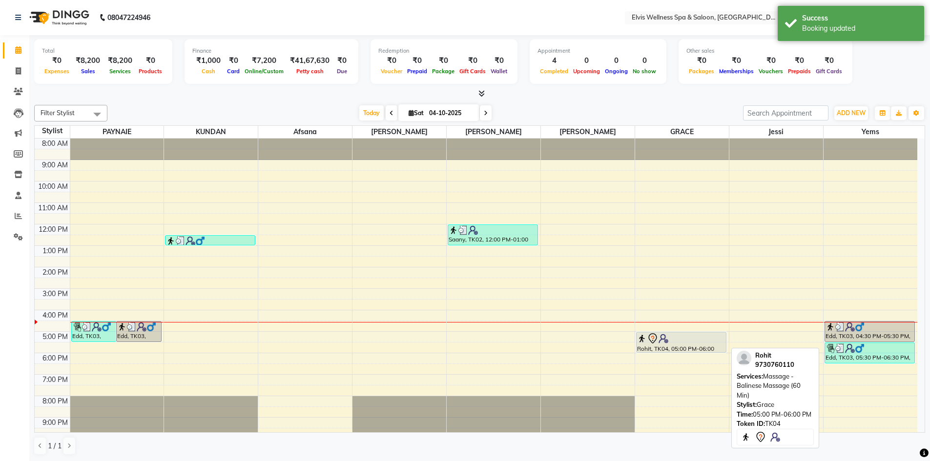
click at [675, 339] on div at bounding box center [681, 339] width 88 height 12
select select "7"
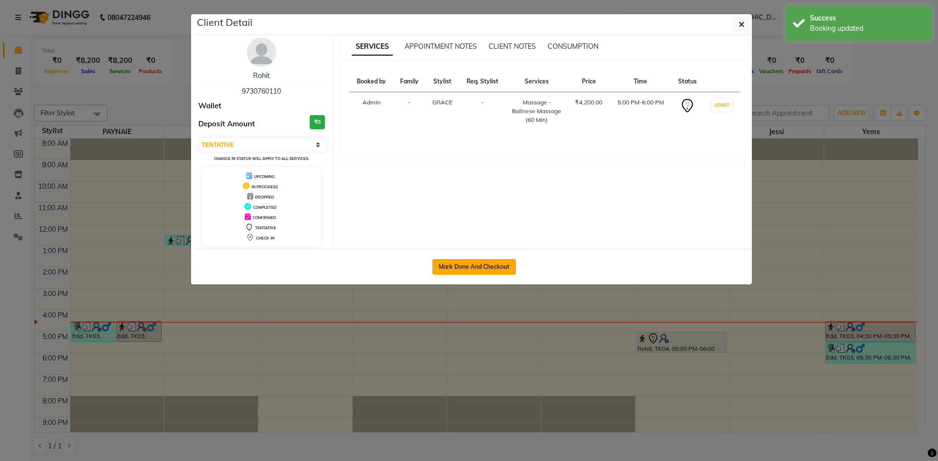
click at [473, 268] on button "Mark Done And Checkout" at bounding box center [473, 267] width 83 height 16
select select "4399"
select select "service"
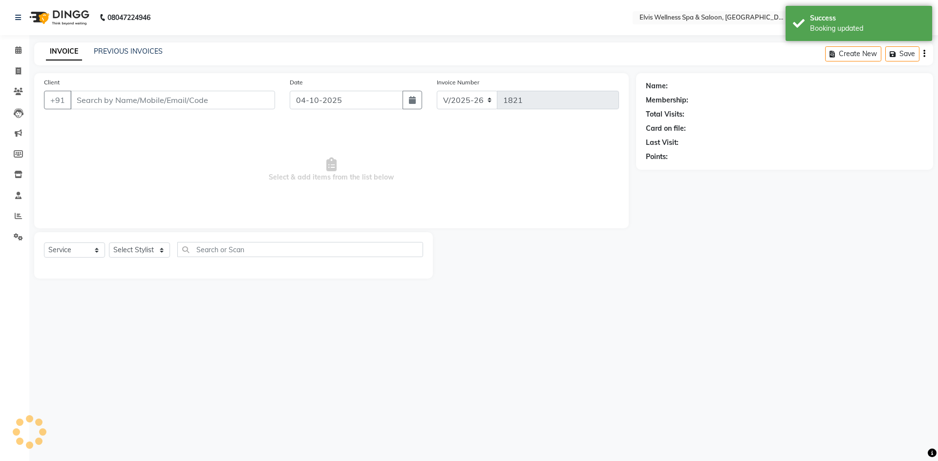
type input "9730760110"
select select "78125"
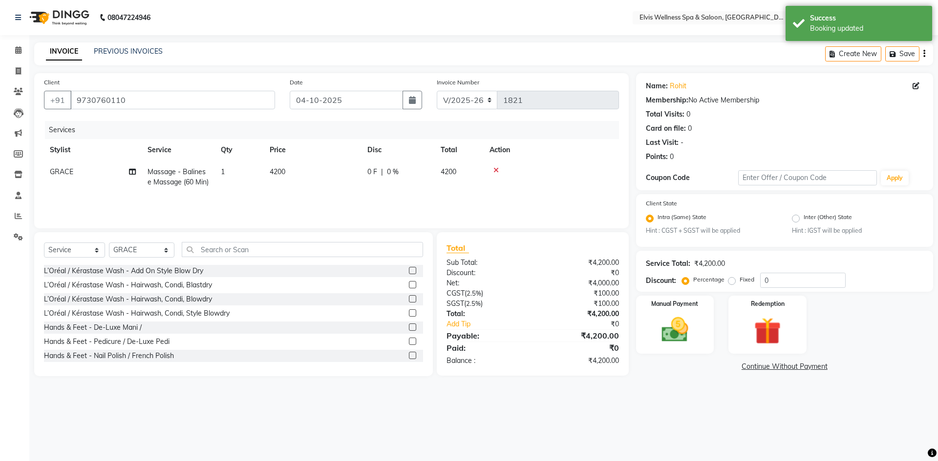
click at [280, 170] on span "4200" at bounding box center [278, 171] width 16 height 9
select select "78125"
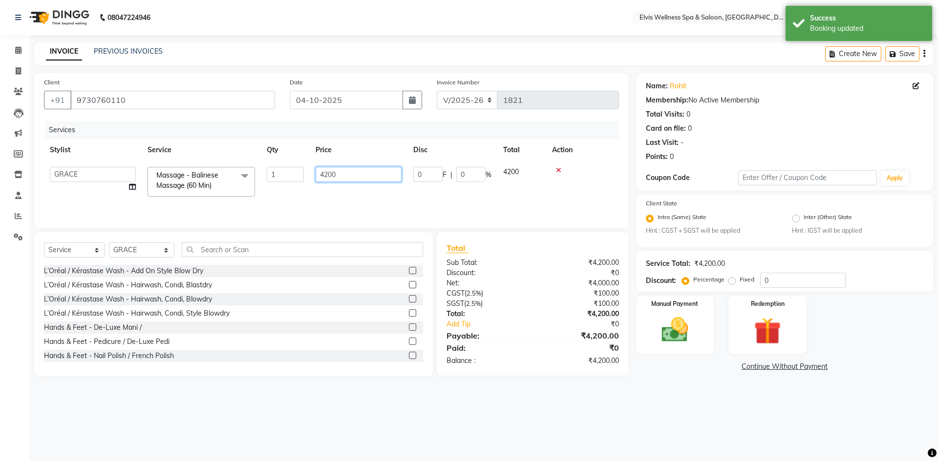
click at [328, 171] on input "4200" at bounding box center [358, 174] width 86 height 15
type input "3000"
click at [658, 348] on div "Manual Payment" at bounding box center [674, 325] width 81 height 60
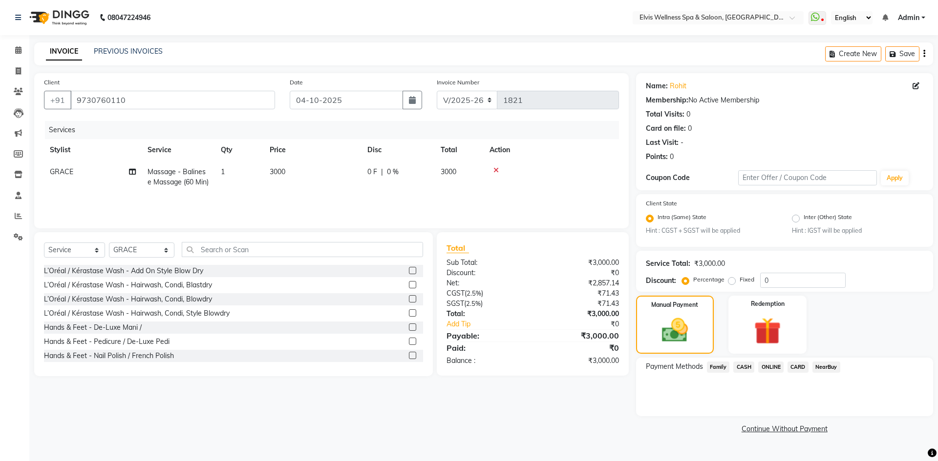
click at [802, 366] on span "CARD" at bounding box center [797, 367] width 21 height 11
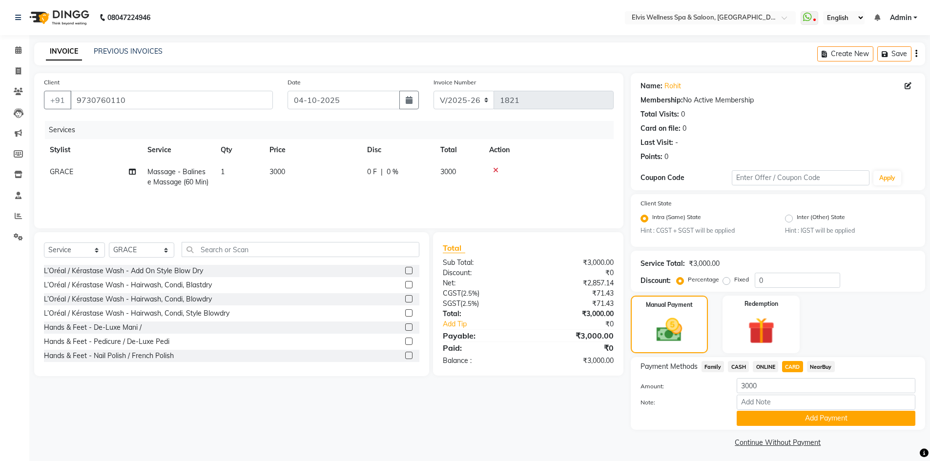
click at [796, 428] on div "Payment Methods Family CASH ONLINE CARD NearBuy Amount: 3000 Note: Add Payment" at bounding box center [778, 393] width 294 height 73
click at [789, 413] on button "Add Payment" at bounding box center [826, 418] width 179 height 15
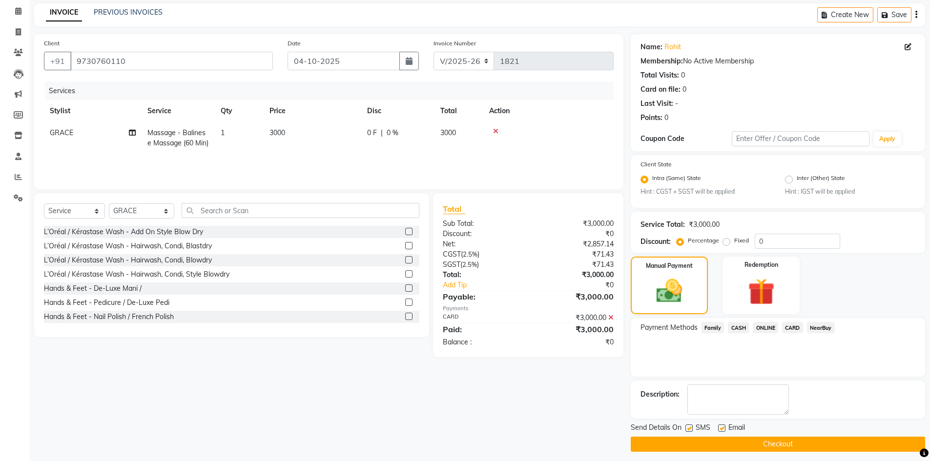
scroll to position [44, 0]
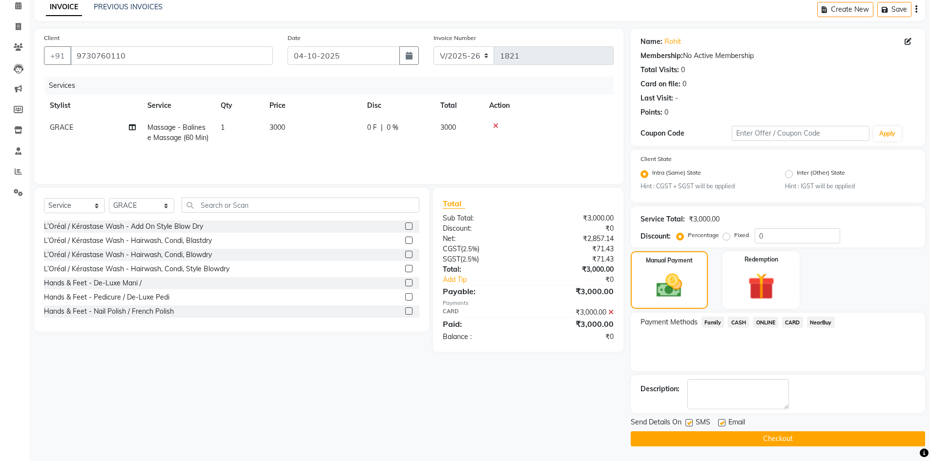
click at [689, 424] on label at bounding box center [689, 422] width 7 height 7
click at [689, 424] on input "checkbox" at bounding box center [689, 423] width 6 height 6
checkbox input "false"
click at [720, 441] on button "Checkout" at bounding box center [778, 439] width 294 height 15
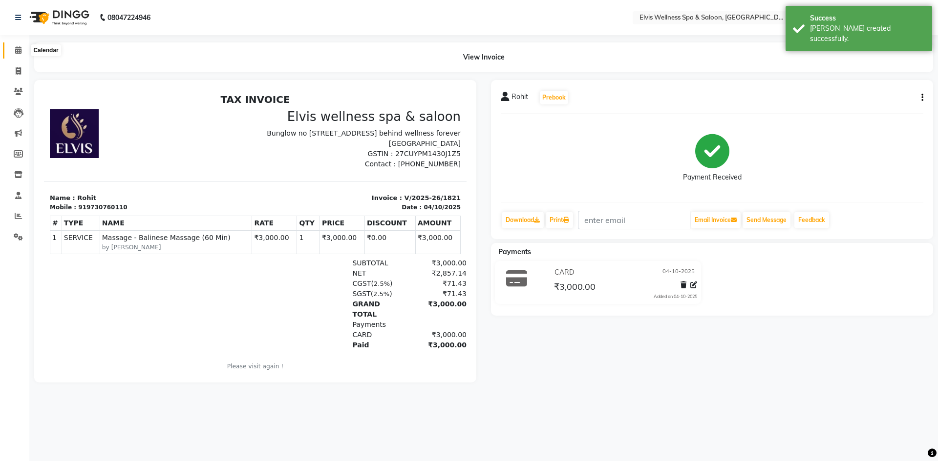
click at [25, 52] on span at bounding box center [18, 50] width 17 height 11
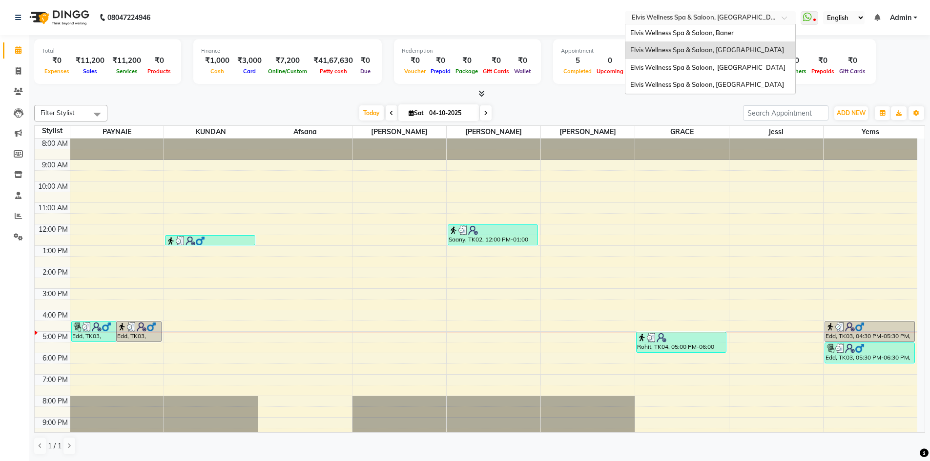
click at [780, 14] on div at bounding box center [710, 19] width 171 height 10
click at [731, 38] on div "Elvis Wellness Spa & Saloon, Baner" at bounding box center [711, 33] width 170 height 18
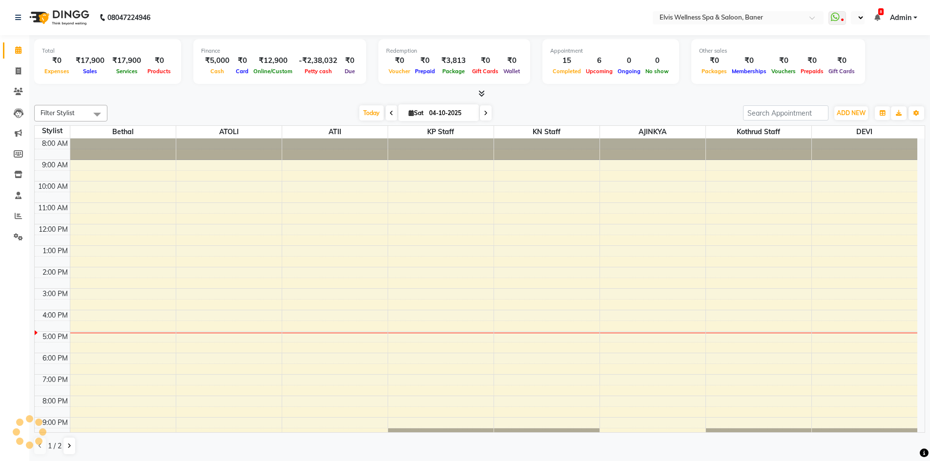
select select "en"
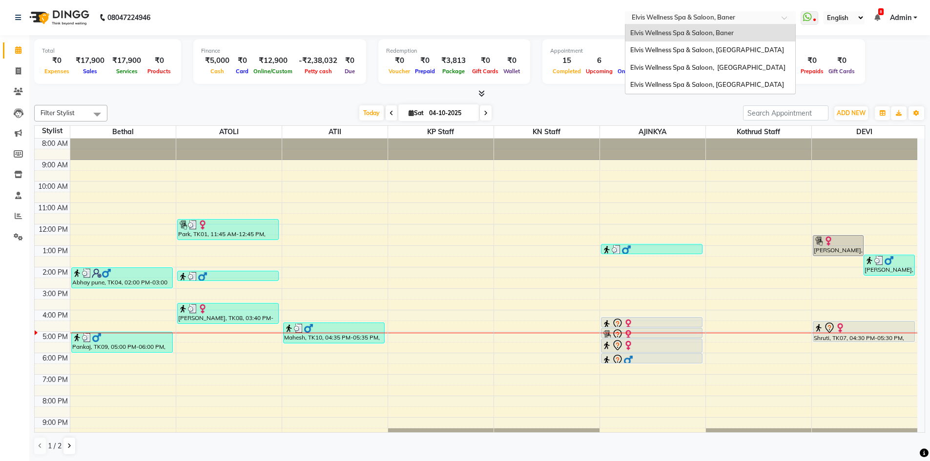
click at [772, 15] on input "text" at bounding box center [701, 19] width 142 height 10
click at [733, 88] on span "Elvis Wellness Spa & Saloon, [GEOGRAPHIC_DATA]" at bounding box center [707, 85] width 154 height 8
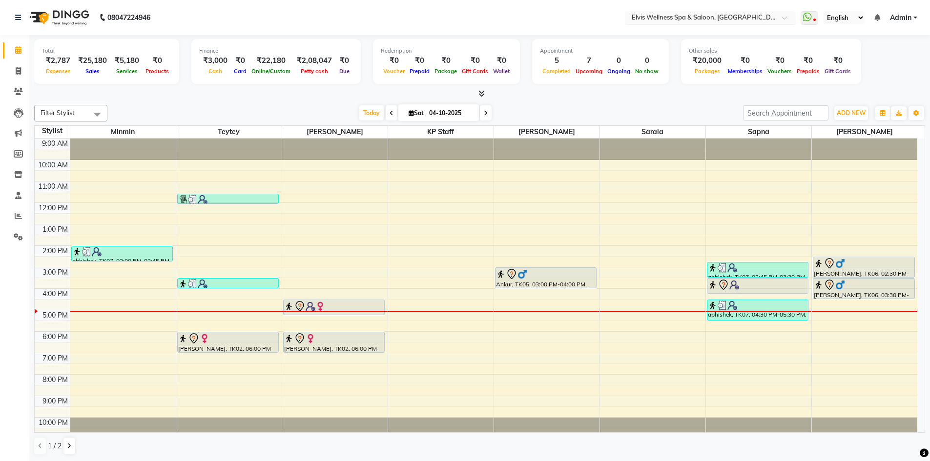
click at [776, 18] on div at bounding box center [710, 19] width 171 height 10
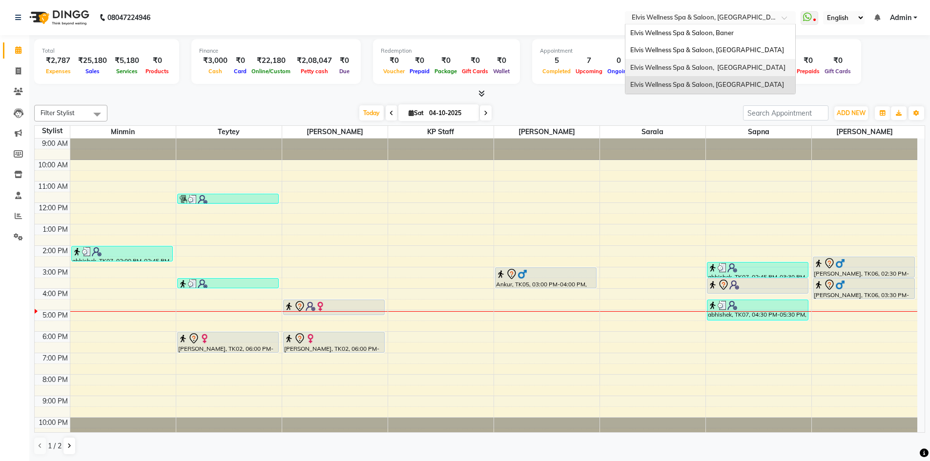
click at [740, 77] on div "Elvis Wellness Spa & Saloon, [GEOGRAPHIC_DATA]" at bounding box center [711, 68] width 170 height 18
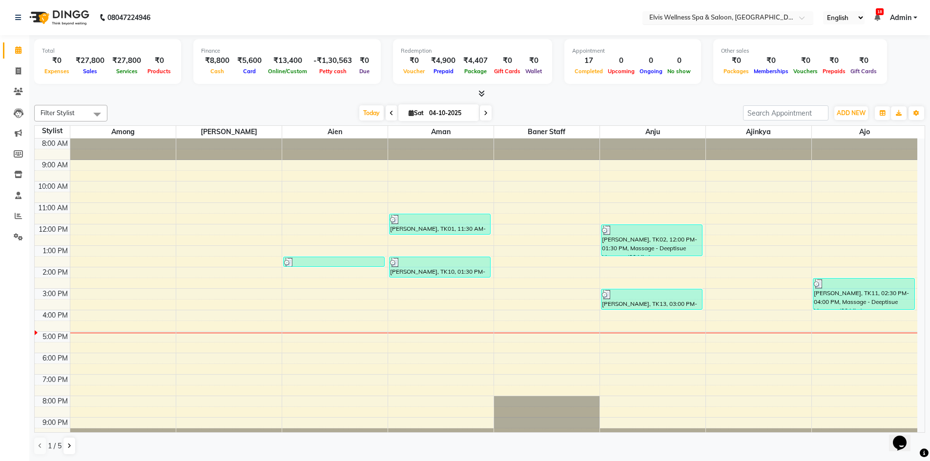
click at [776, 17] on input "text" at bounding box center [718, 19] width 142 height 10
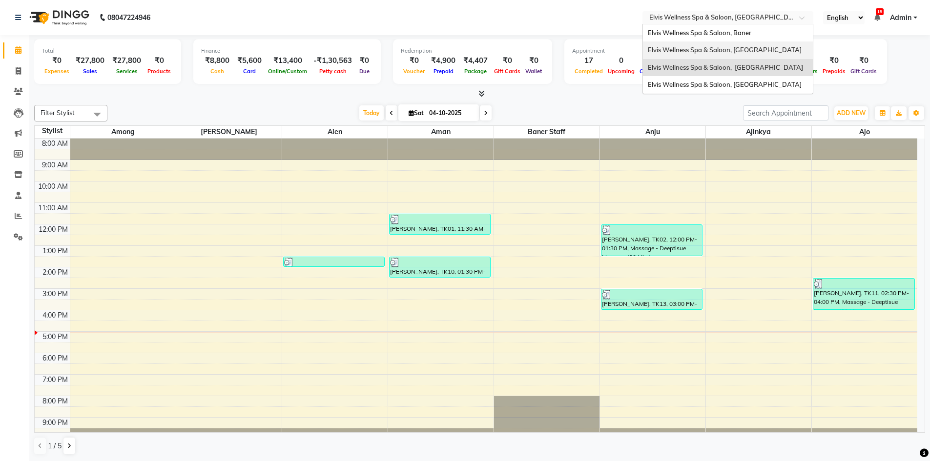
click at [744, 46] on span "Elvis Wellness Spa & Saloon, [GEOGRAPHIC_DATA]" at bounding box center [725, 50] width 154 height 8
